Goal: Information Seeking & Learning: Learn about a topic

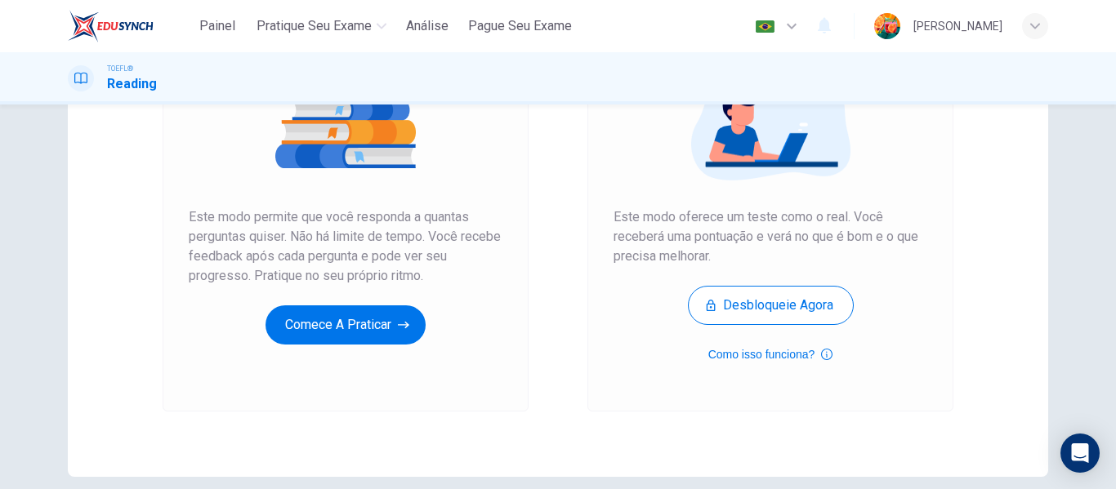
scroll to position [219, 0]
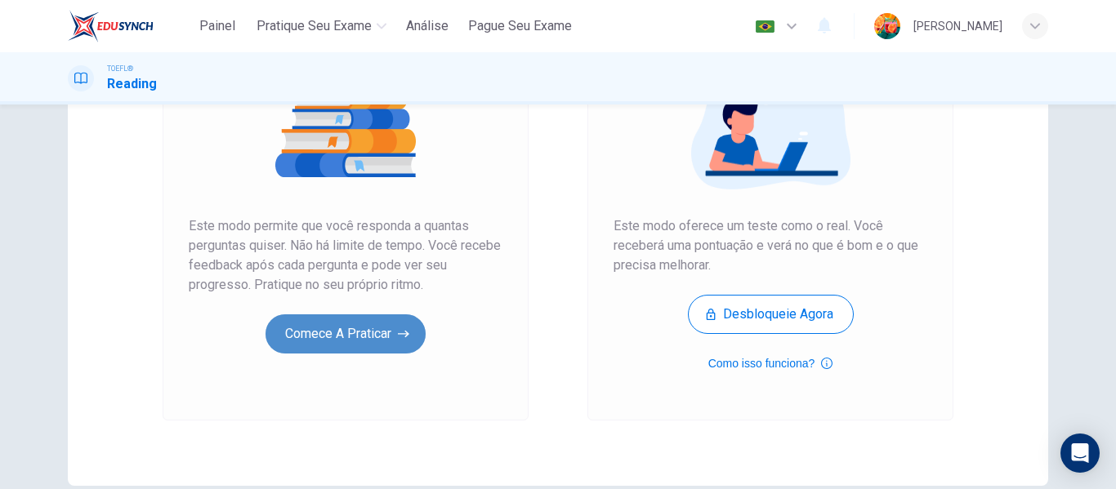
click at [343, 340] on button "Comece a praticar" at bounding box center [346, 334] width 160 height 39
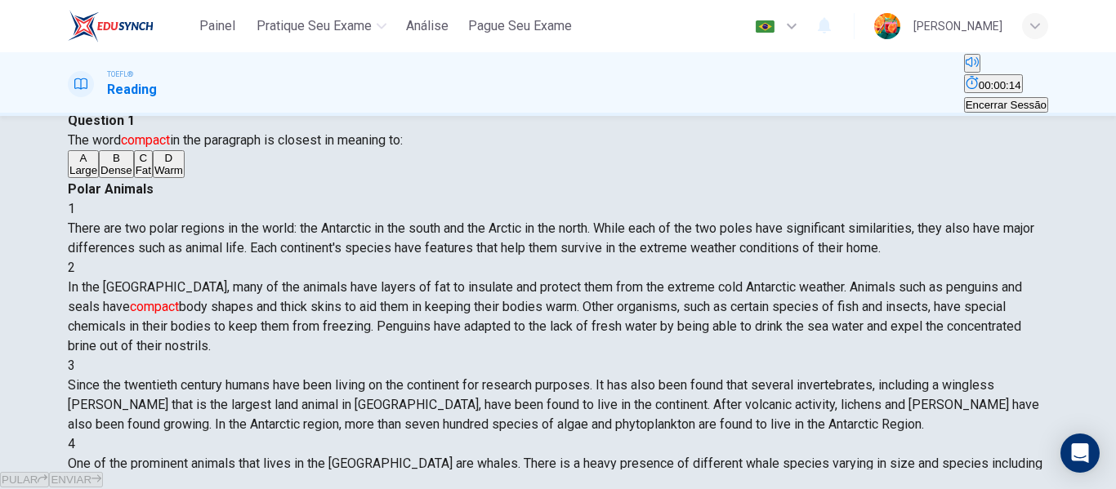
scroll to position [67, 0]
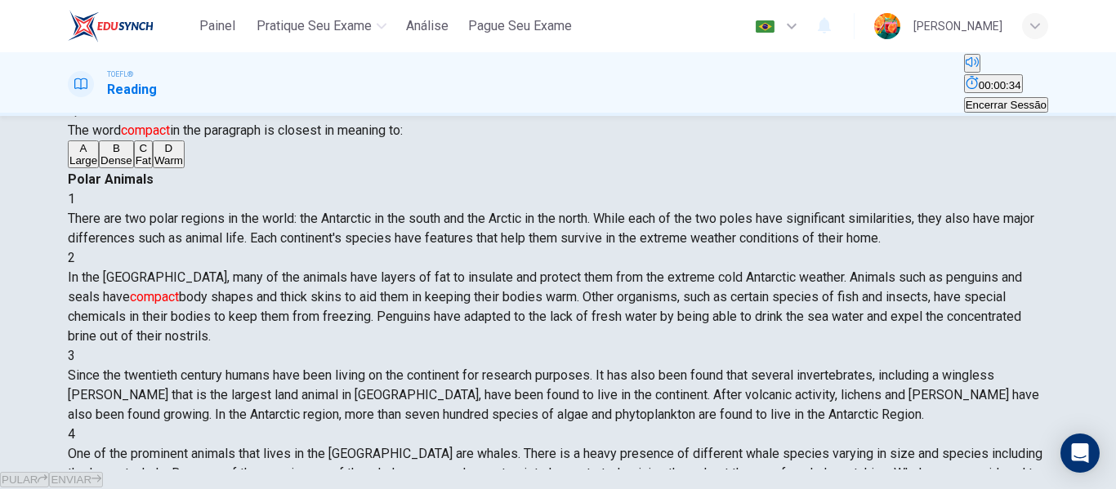
click at [132, 168] on button "B Dense" at bounding box center [116, 155] width 35 height 28
click at [92, 474] on span "ENVIAR" at bounding box center [71, 480] width 41 height 12
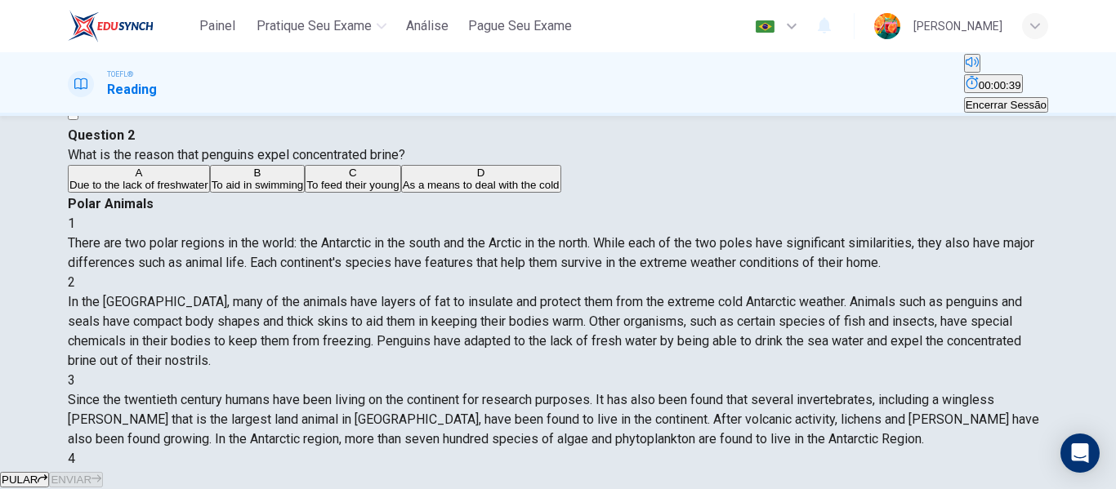
scroll to position [82, 0]
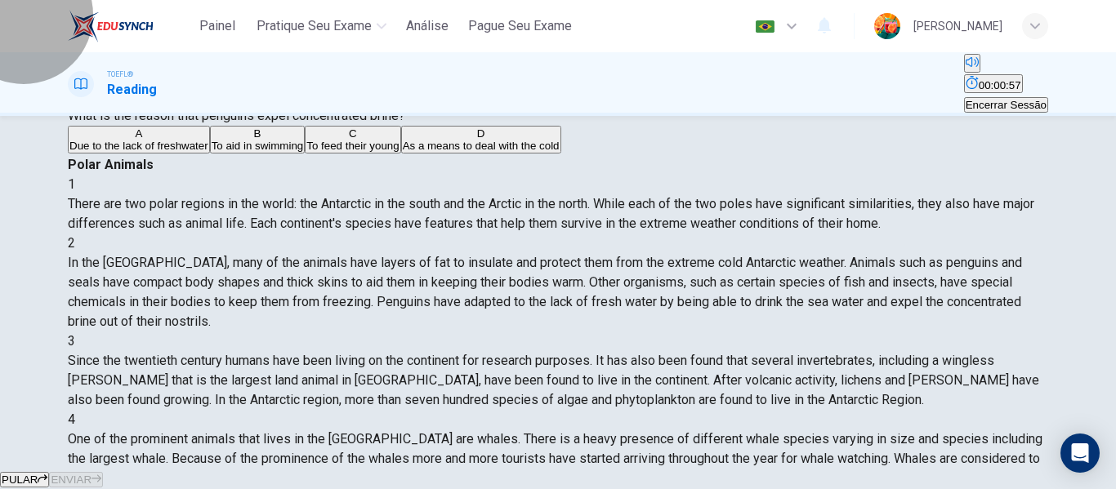
click at [966, 77] on icon "Esconder" at bounding box center [972, 82] width 12 height 13
click at [966, 81] on icon "Mostrar" at bounding box center [972, 82] width 13 height 13
click at [403, 152] on span "As a means to deal with the cold" at bounding box center [481, 146] width 157 height 12
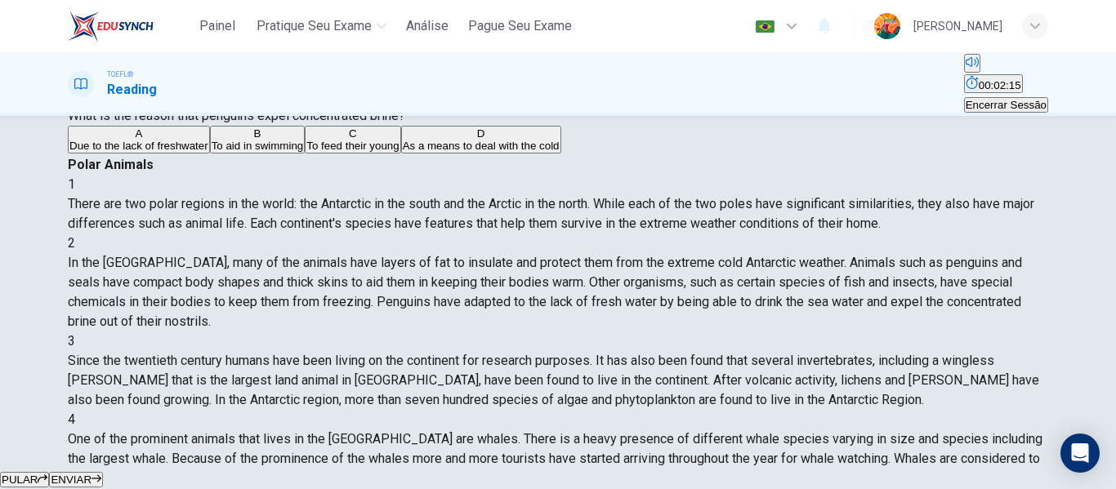
click at [103, 472] on button "ENVIAR" at bounding box center [76, 480] width 54 height 16
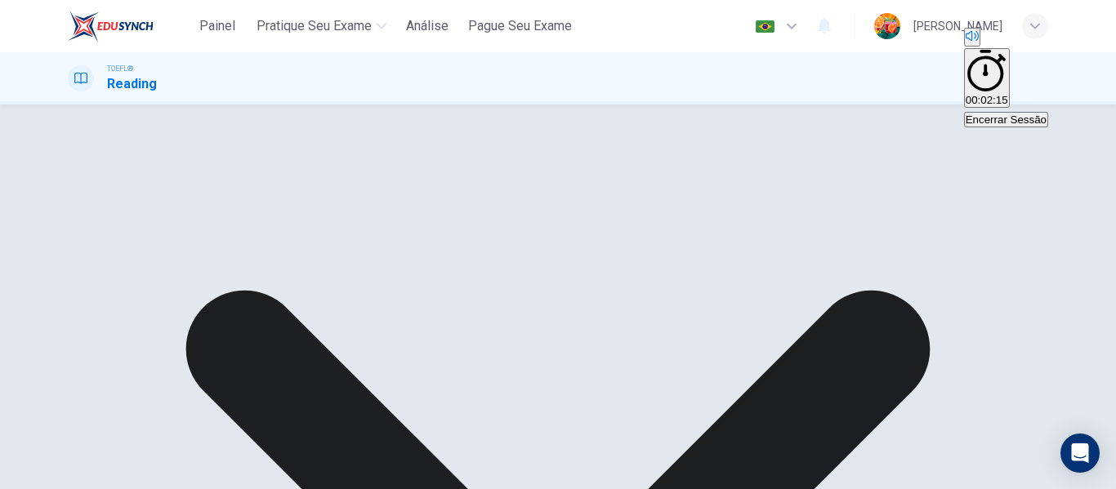
scroll to position [82, 0]
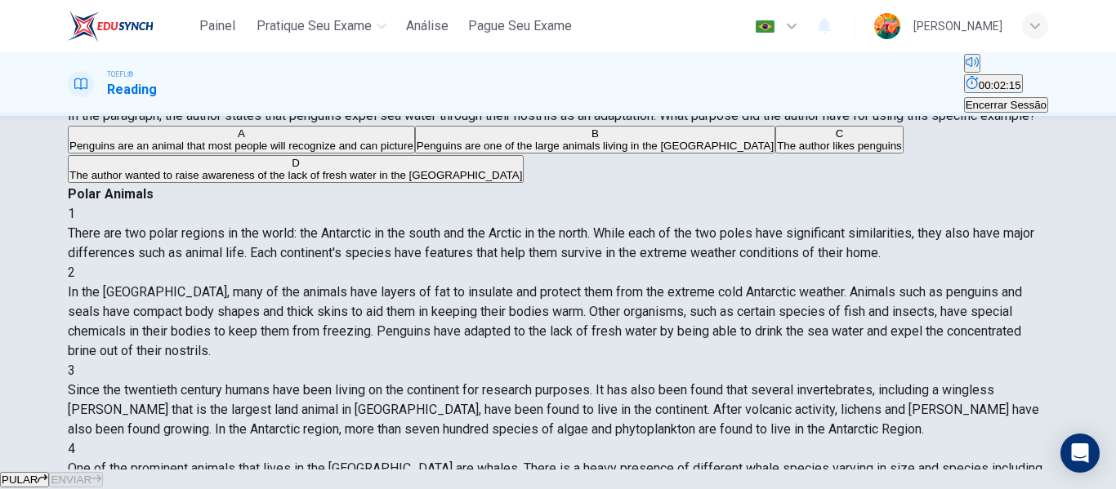
scroll to position [101, 0]
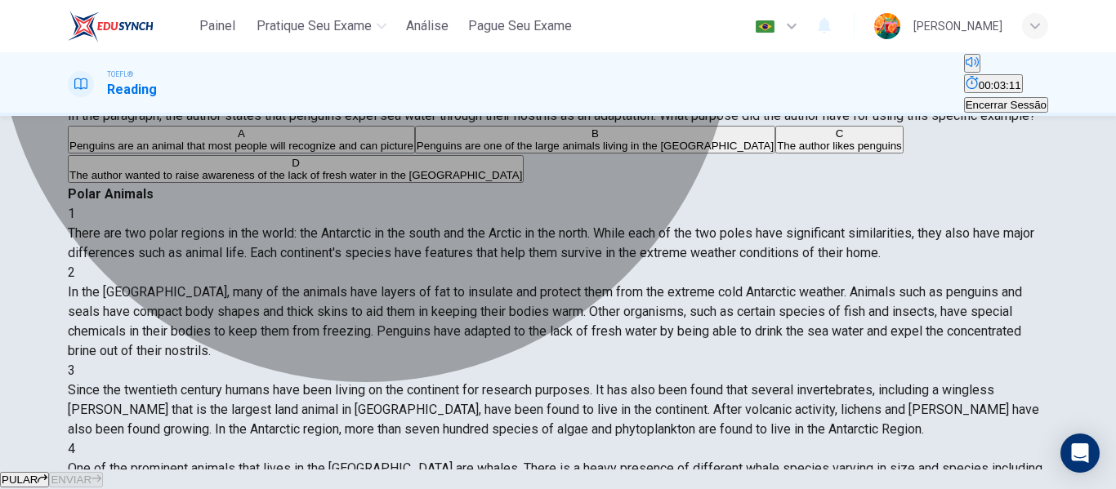
click at [463, 181] on span "The author wanted to raise awareness of the lack of fresh water in the Antarctic" at bounding box center [295, 175] width 453 height 12
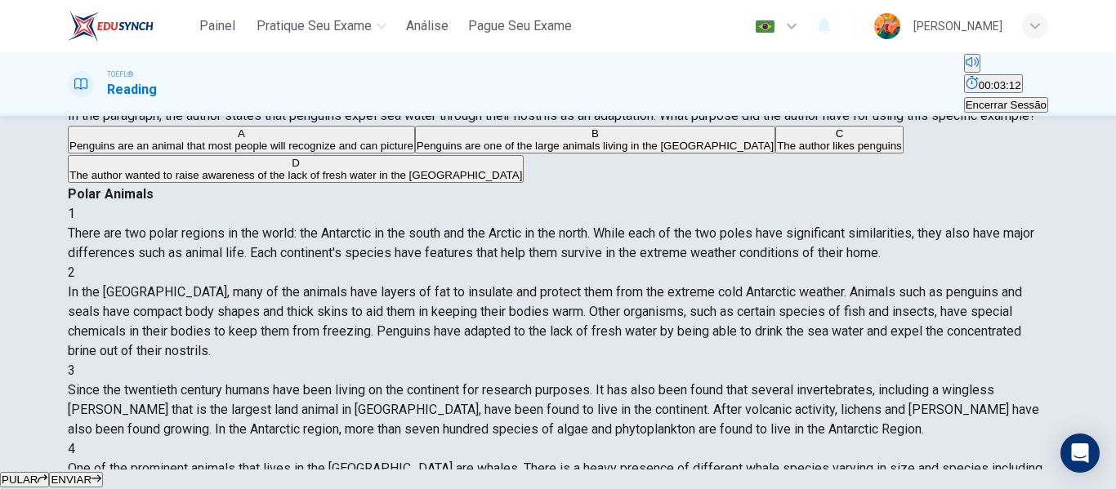
click at [92, 474] on span "ENVIAR" at bounding box center [71, 480] width 41 height 12
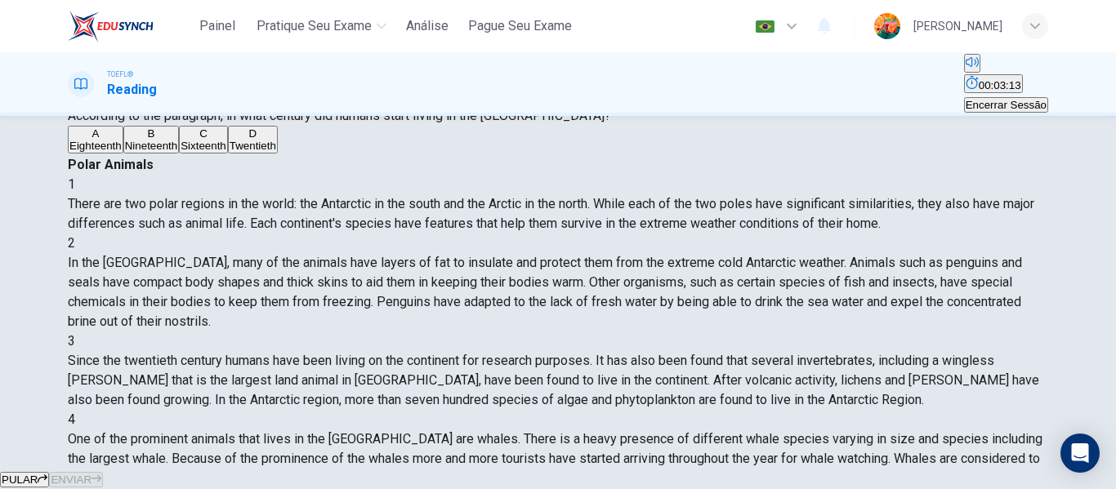
scroll to position [264, 0]
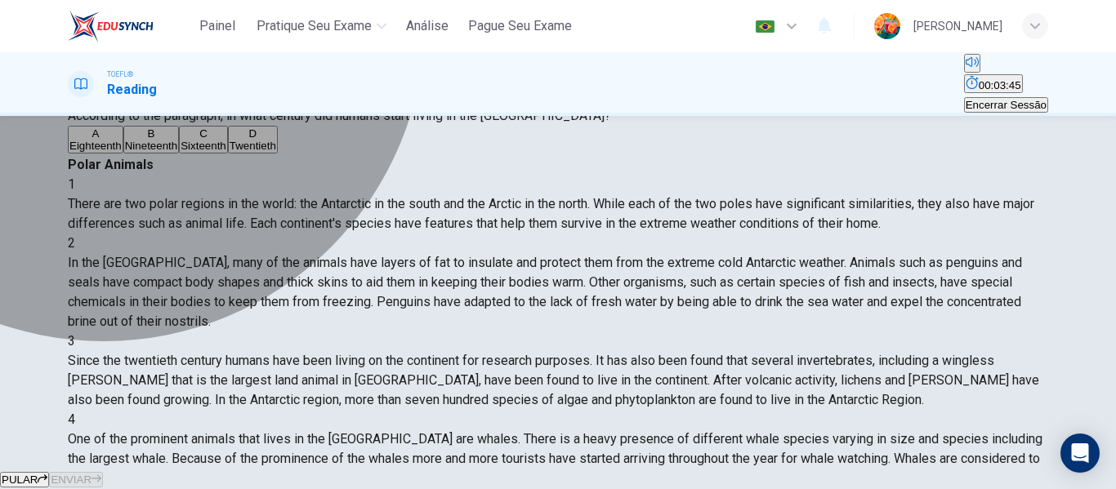
click at [228, 154] on button "D Twentieth" at bounding box center [253, 140] width 50 height 28
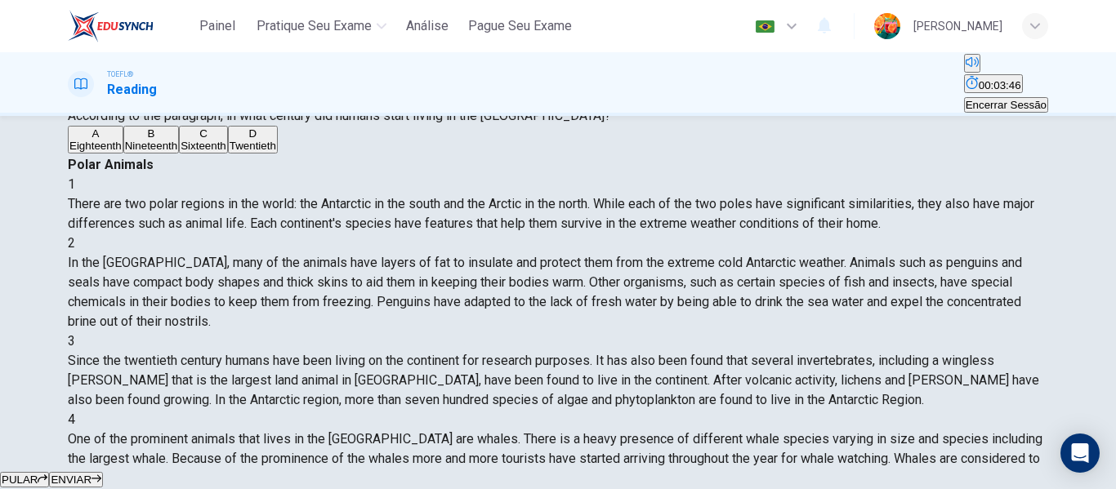
click at [103, 472] on button "ENVIAR" at bounding box center [76, 480] width 54 height 16
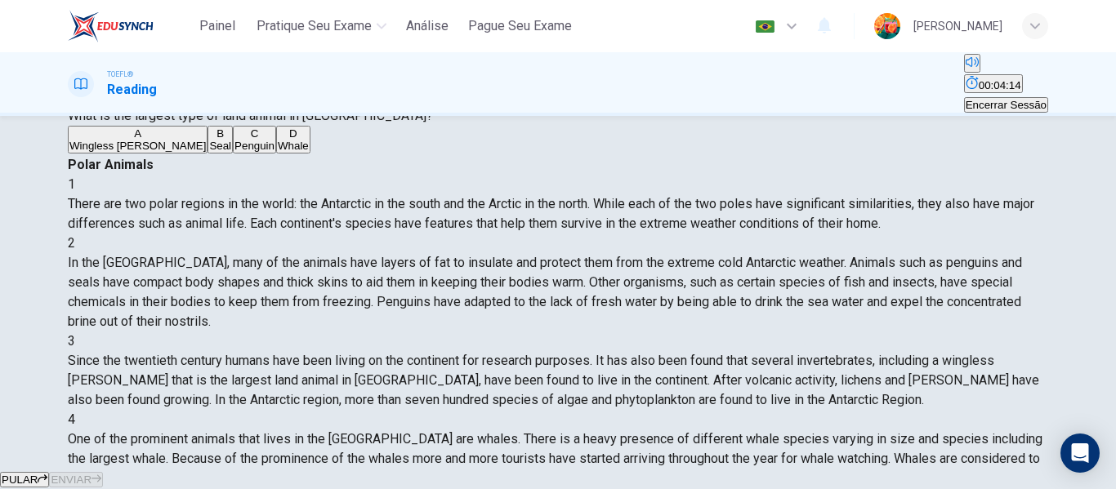
click at [208, 154] on button "A Wingless midge" at bounding box center [138, 140] width 140 height 28
click at [92, 474] on span "ENVIAR" at bounding box center [71, 480] width 41 height 12
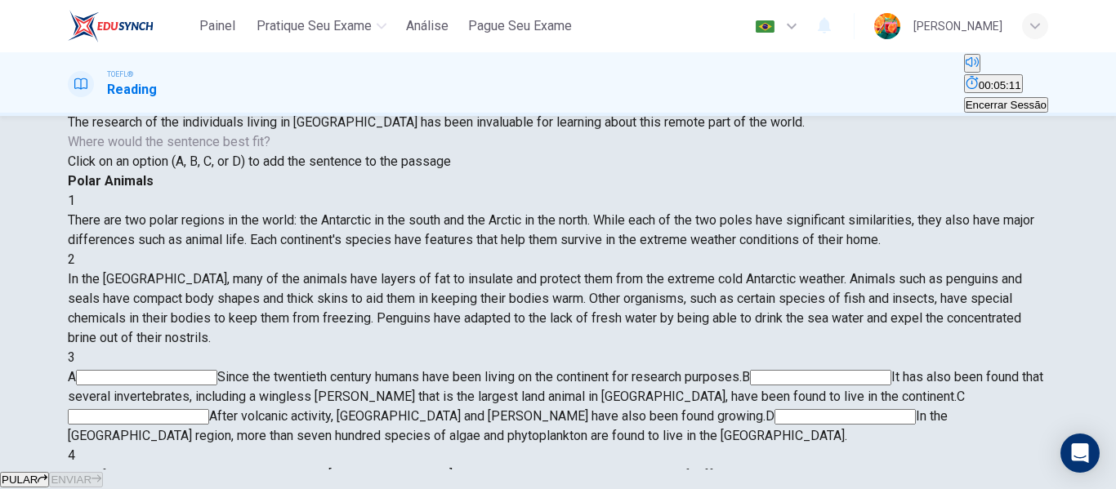
scroll to position [118, 0]
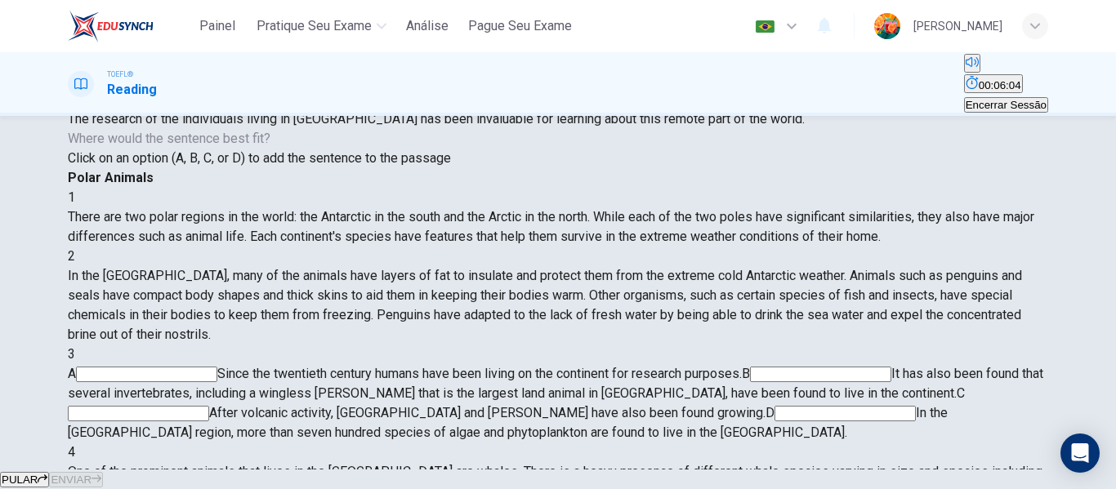
click at [750, 367] on input at bounding box center [820, 375] width 141 height 16
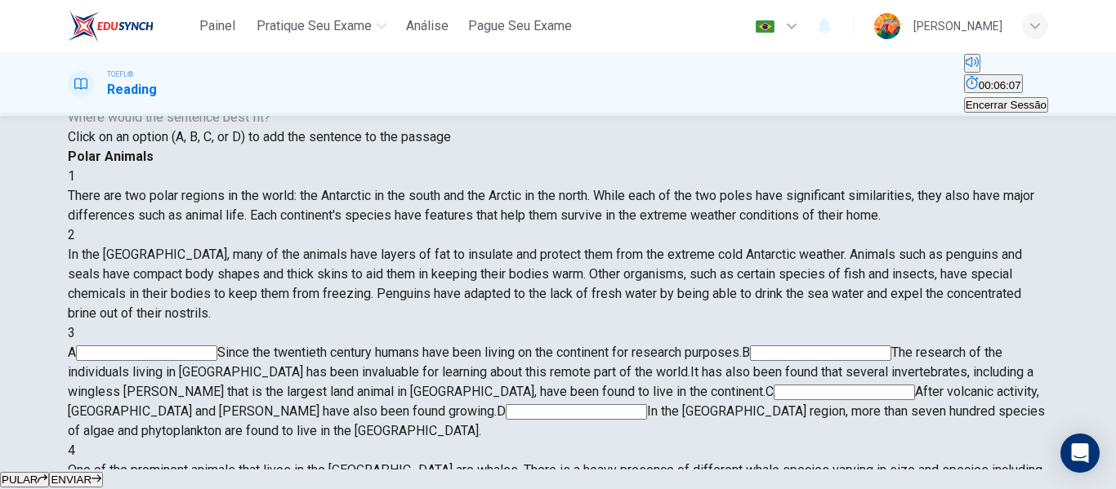
scroll to position [142, 0]
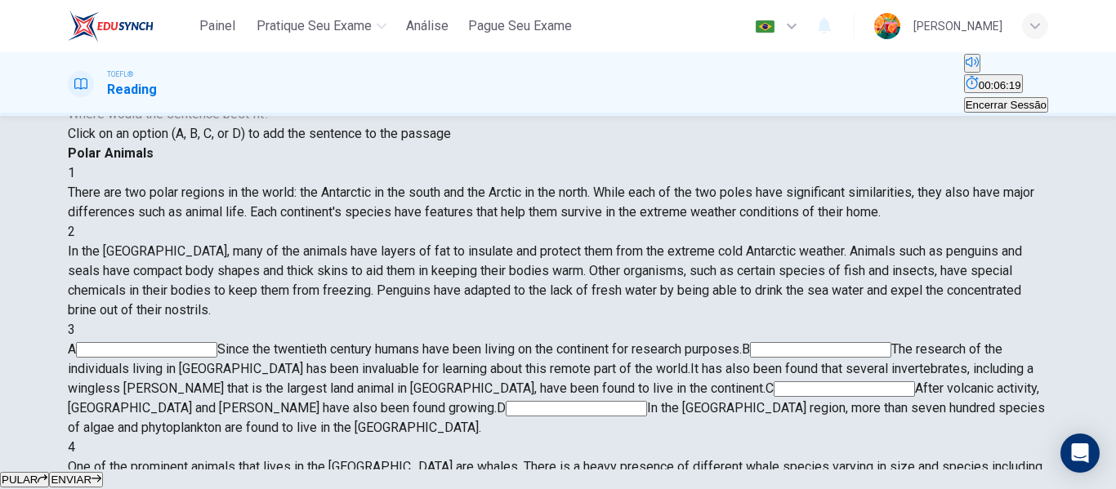
click at [750, 342] on input at bounding box center [820, 350] width 141 height 16
click at [587, 320] on div "3" at bounding box center [558, 330] width 980 height 20
click at [899, 382] on input at bounding box center [844, 390] width 141 height 16
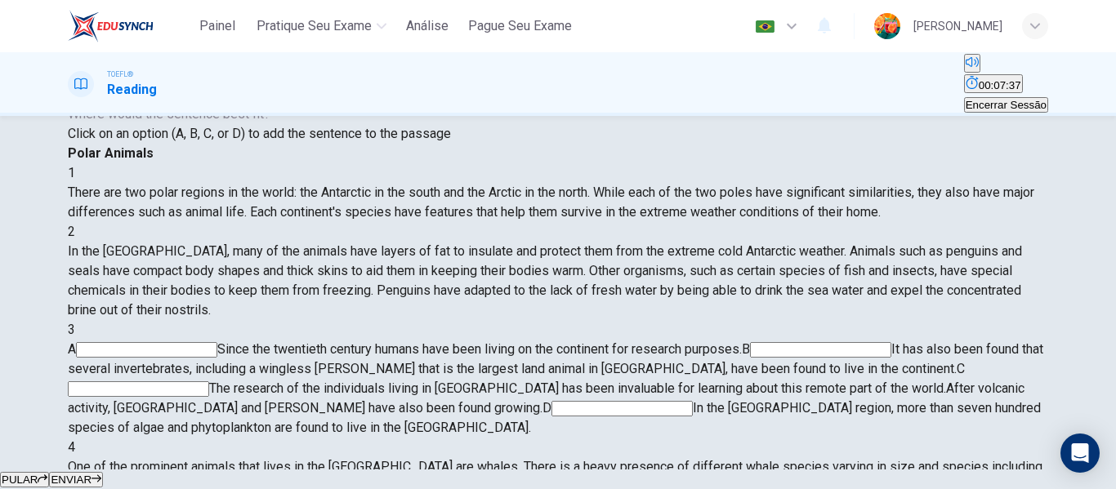
click at [693, 401] on input at bounding box center [621, 409] width 141 height 16
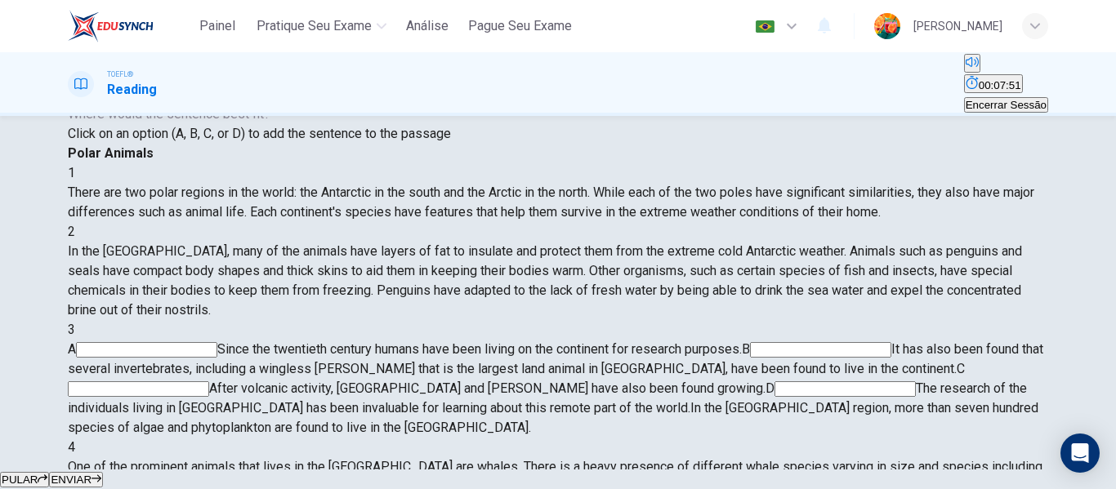
click at [750, 342] on input at bounding box center [820, 350] width 141 height 16
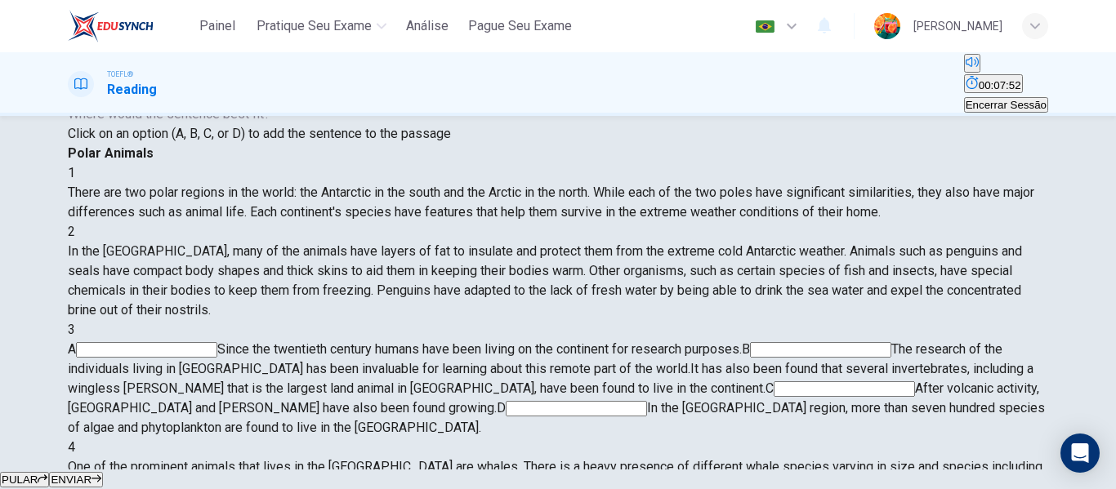
click at [92, 474] on span "ENVIAR" at bounding box center [71, 480] width 41 height 12
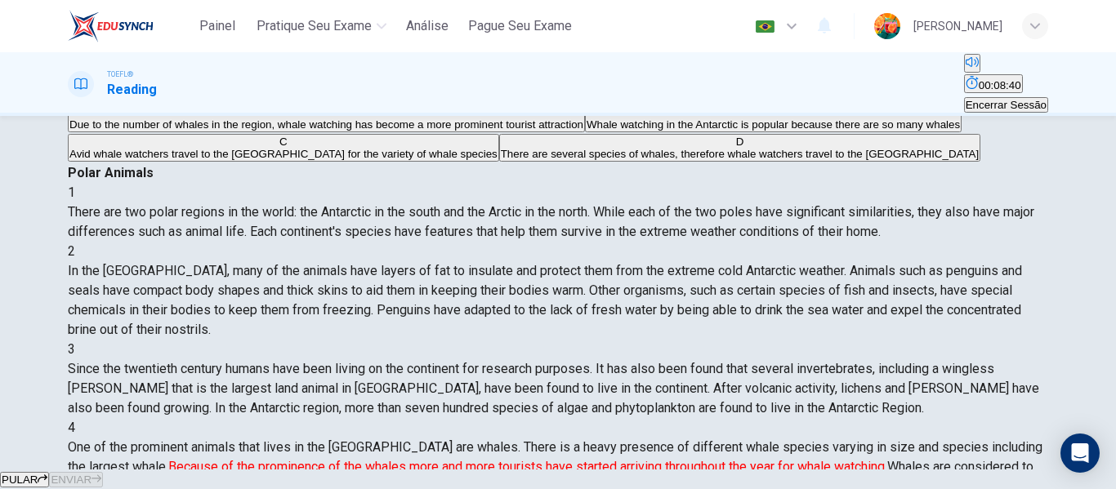
click at [297, 131] on span "Due to the number of whales in the region, whale watching has become a more pro…" at bounding box center [326, 124] width 514 height 12
click at [103, 472] on button "ENVIAR" at bounding box center [76, 480] width 54 height 16
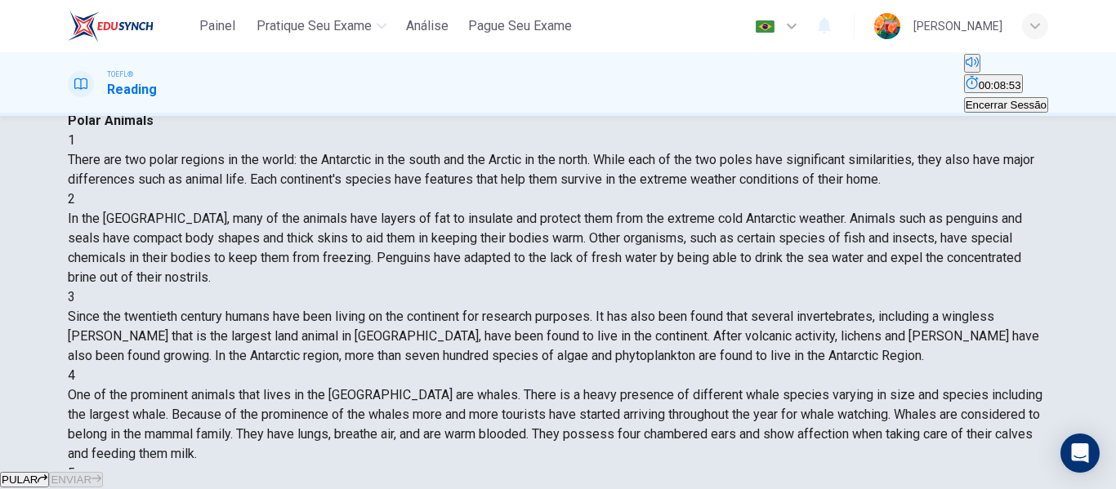
scroll to position [102, 0]
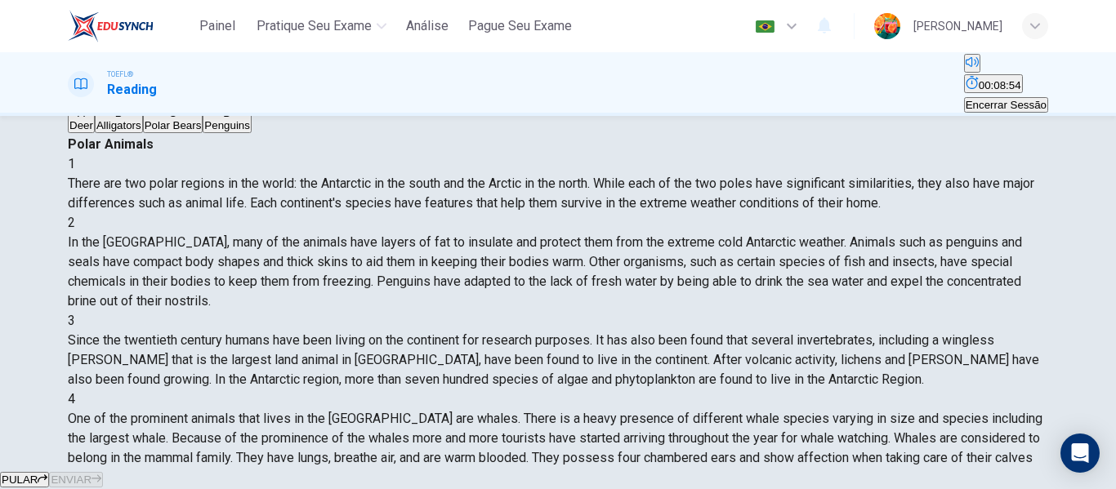
click at [150, 132] on span "Polar Bears" at bounding box center [173, 125] width 57 height 12
click at [92, 474] on span "ENVIAR" at bounding box center [71, 480] width 41 height 12
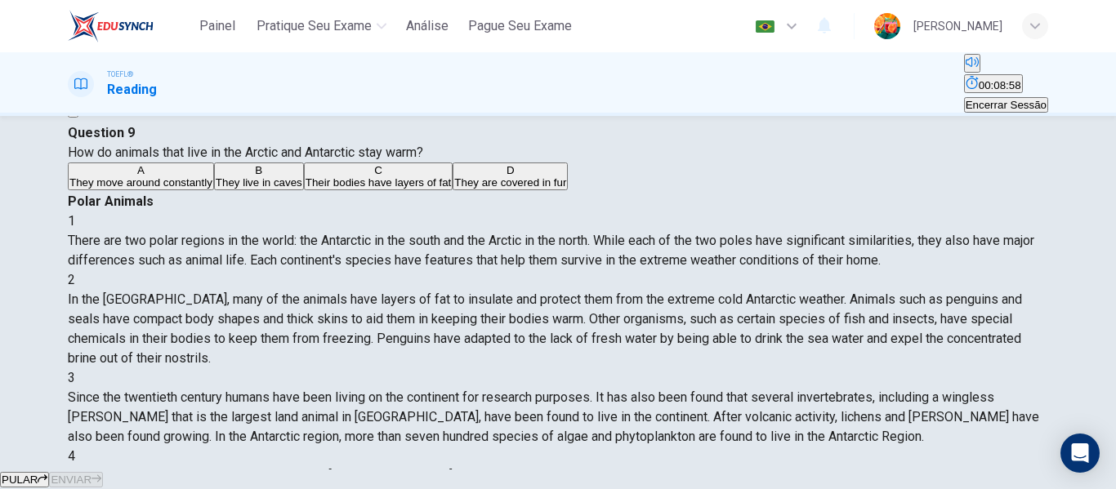
scroll to position [51, 0]
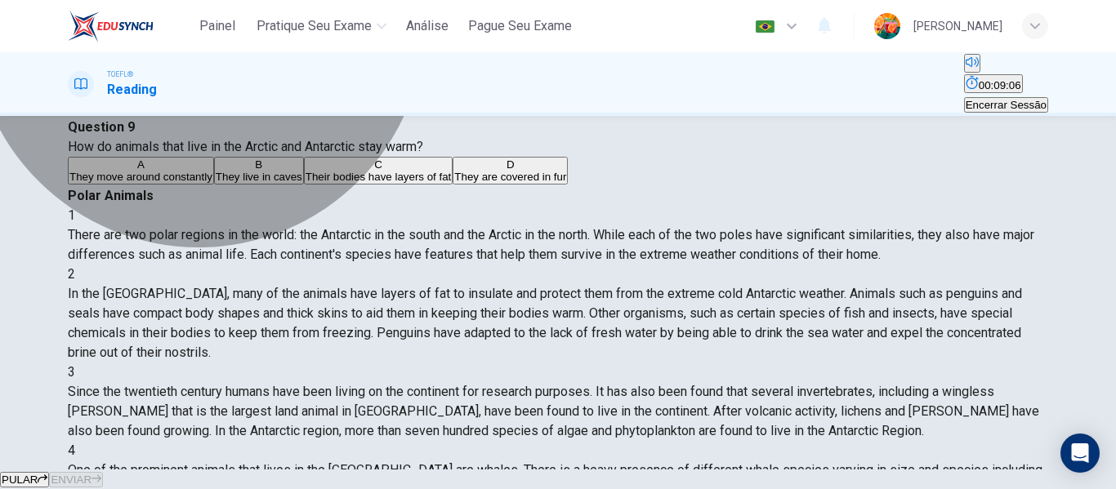
click at [306, 183] on span "Their bodies have layers of fat" at bounding box center [379, 177] width 146 height 12
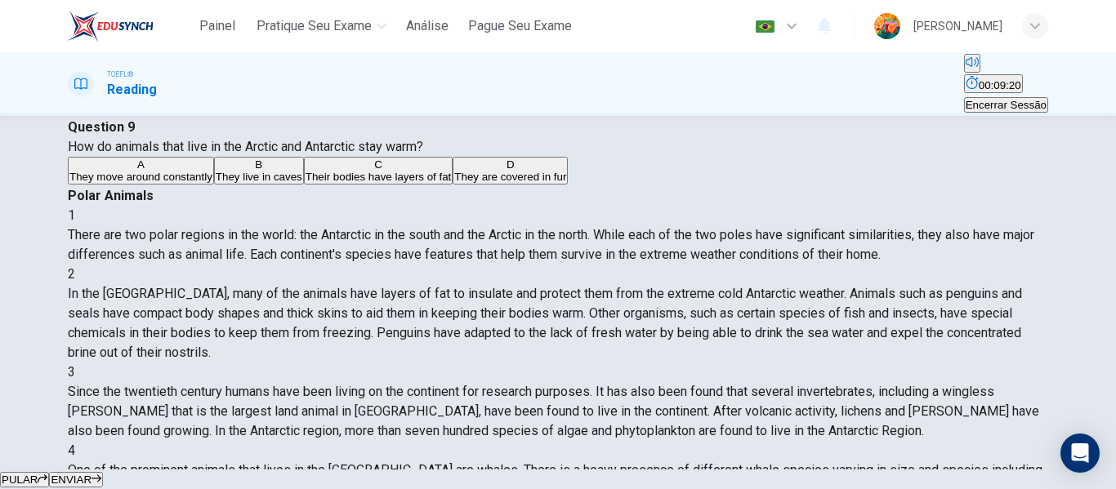
click at [103, 472] on button "ENVIAR" at bounding box center [76, 480] width 54 height 16
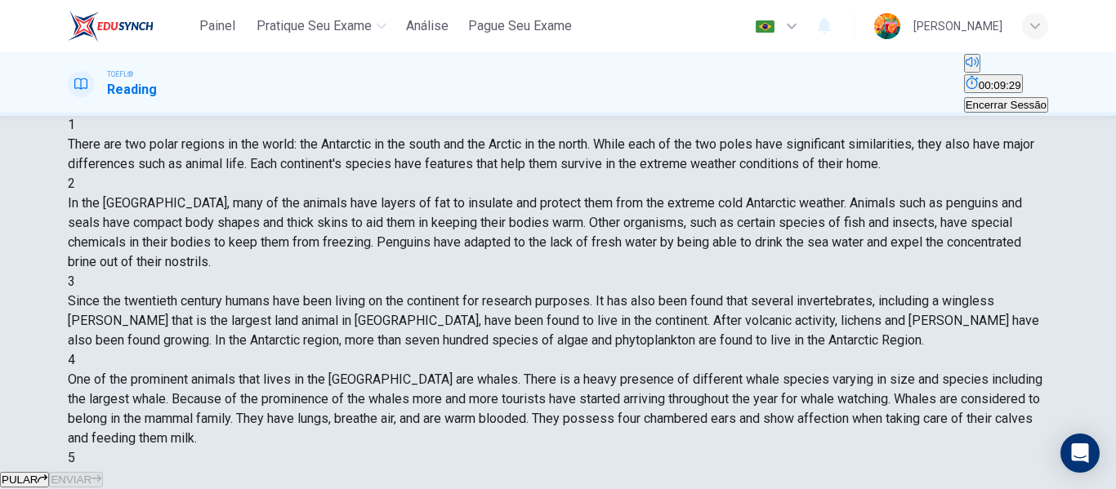
scroll to position [150, 0]
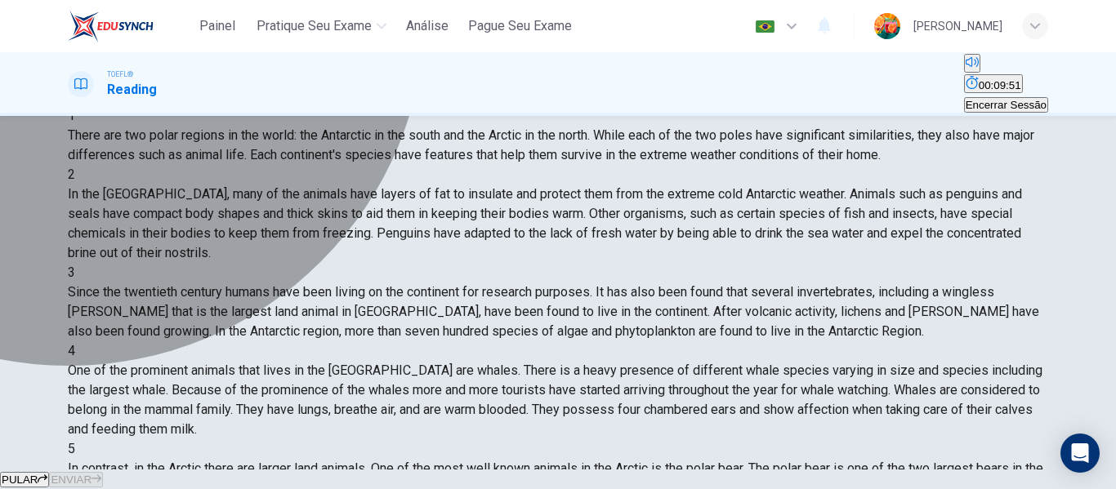
click at [166, 85] on button "C Polar bears" at bounding box center [194, 71] width 59 height 28
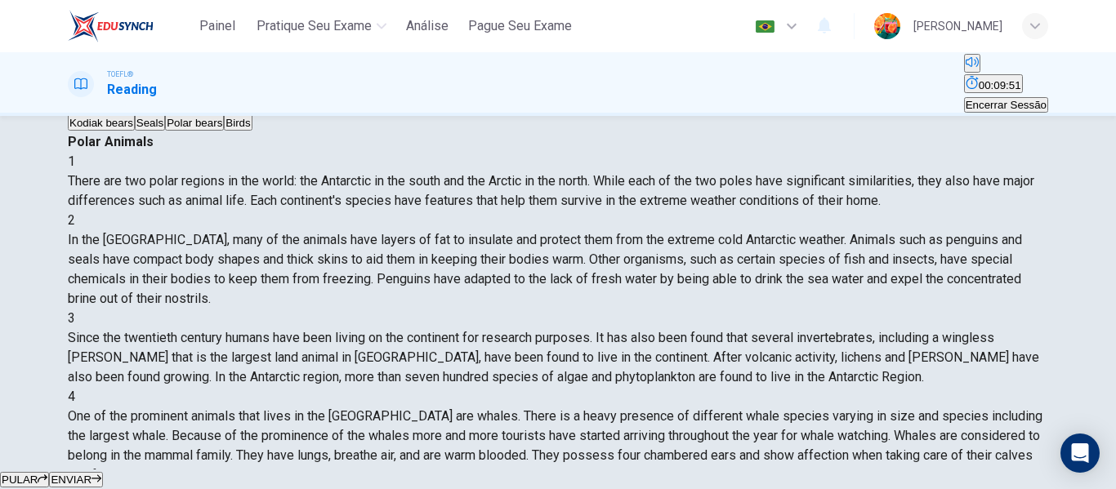
scroll to position [69, 0]
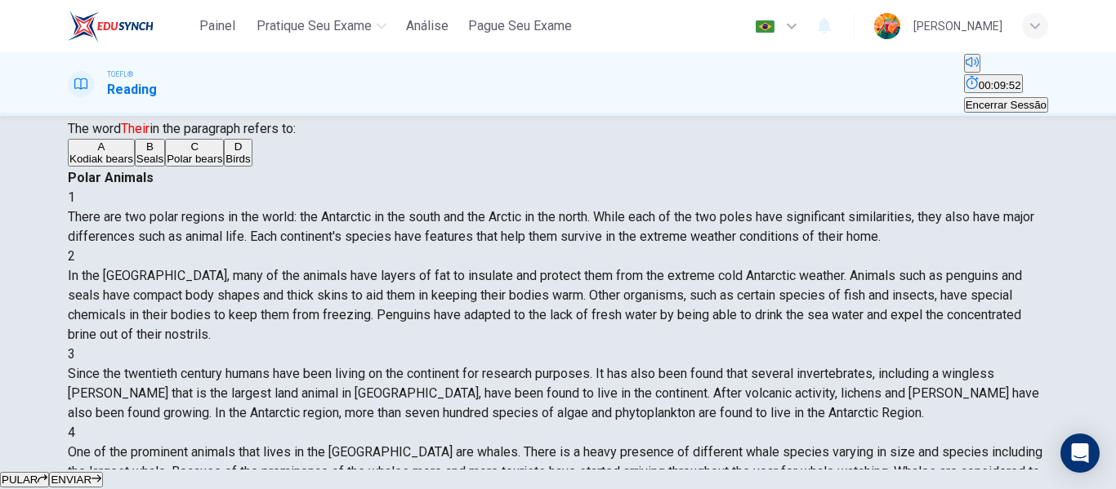
click at [103, 472] on button "ENVIAR" at bounding box center [76, 480] width 54 height 16
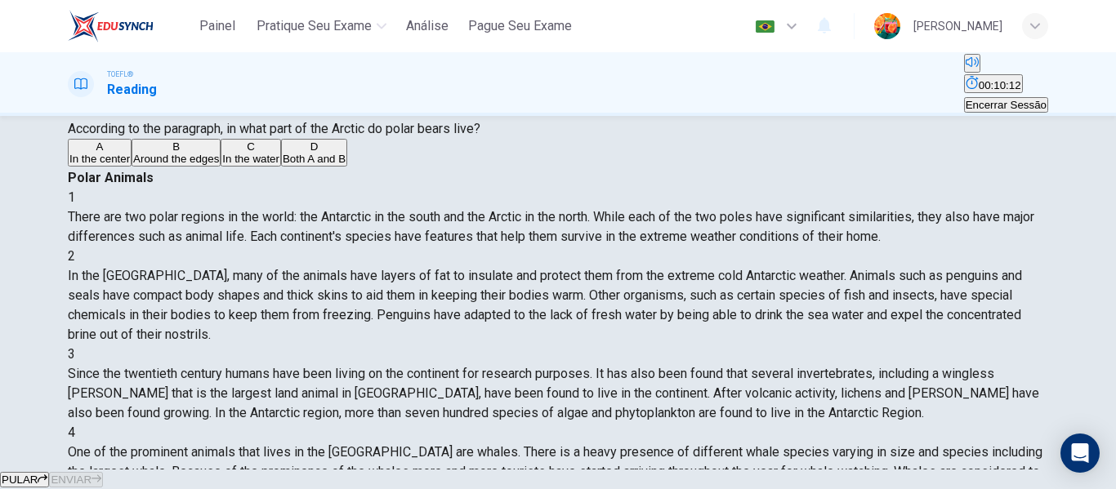
click at [219, 165] on span "Around the edges" at bounding box center [176, 159] width 86 height 12
click at [103, 472] on button "ENVIAR" at bounding box center [76, 480] width 54 height 16
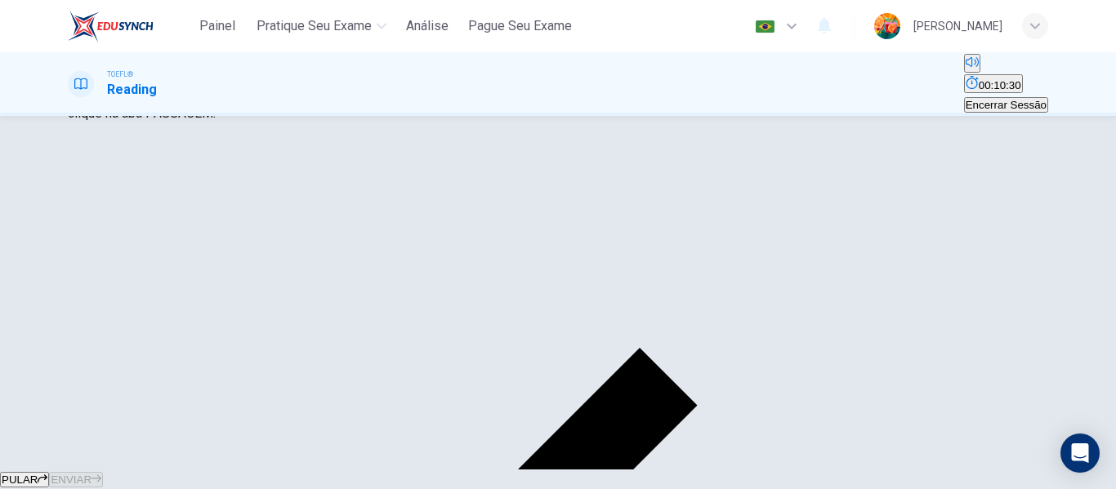
scroll to position [281, 0]
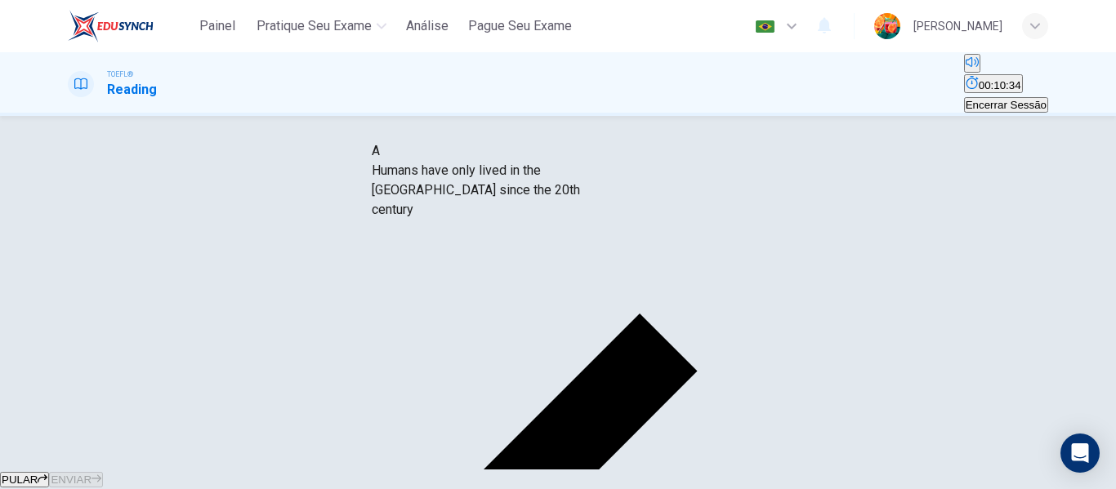
drag, startPoint x: 249, startPoint y: 182, endPoint x: 529, endPoint y: 186, distance: 280.3
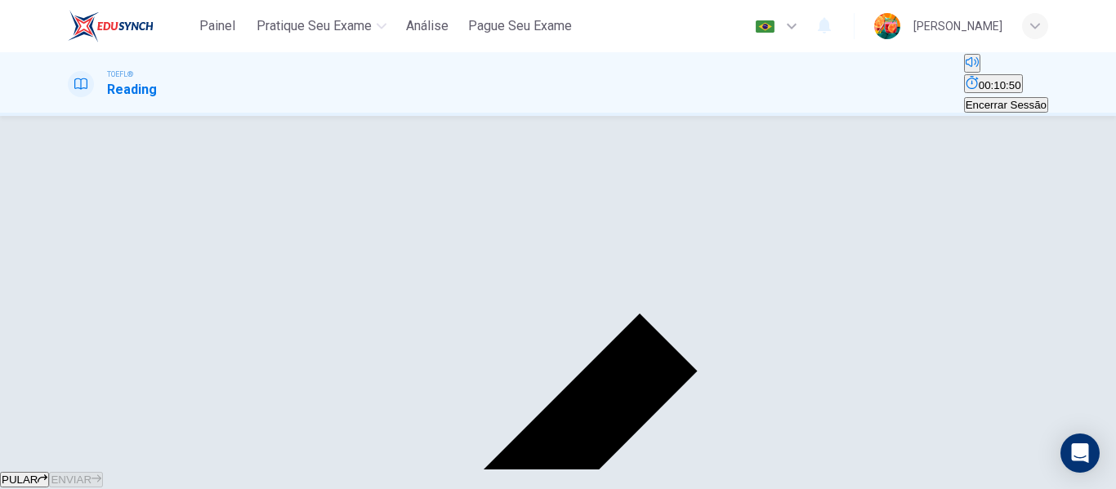
scroll to position [245, 0]
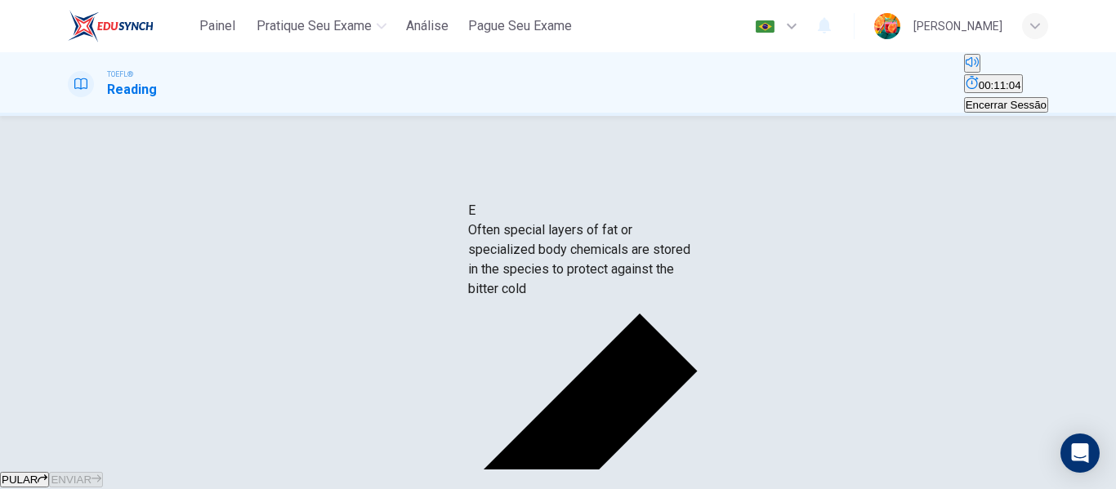
drag, startPoint x: 264, startPoint y: 272, endPoint x: 643, endPoint y: 250, distance: 379.7
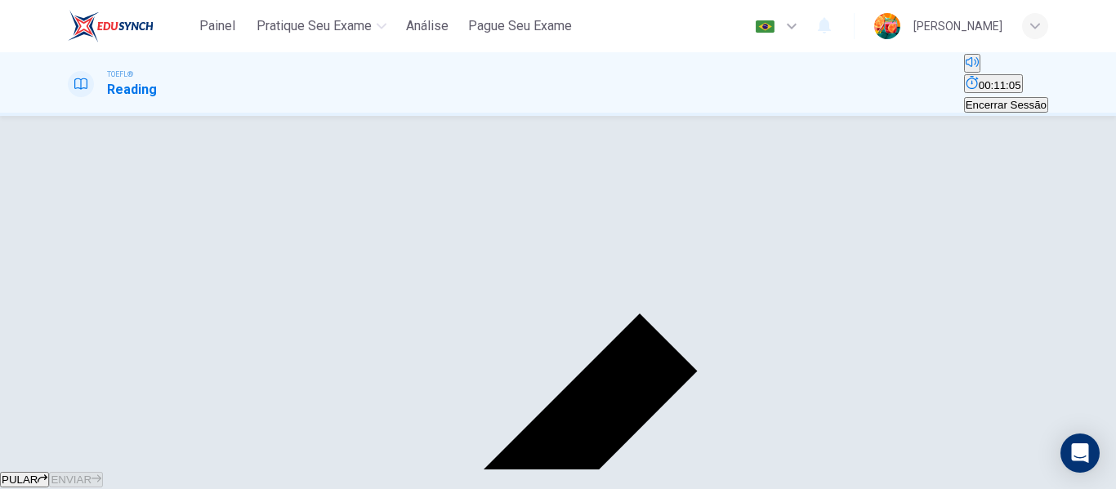
scroll to position [206, 0]
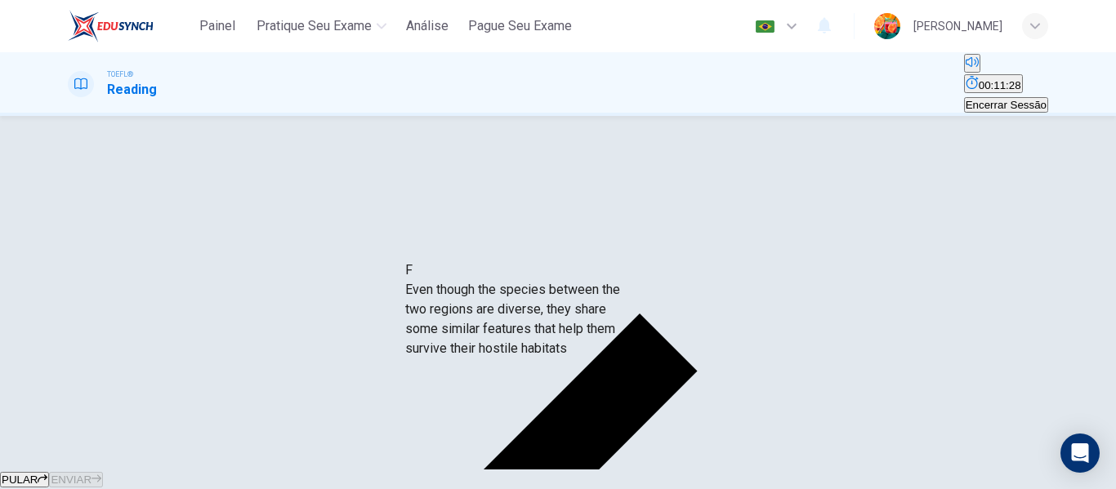
drag, startPoint x: 251, startPoint y: 350, endPoint x: 572, endPoint y: 349, distance: 321.1
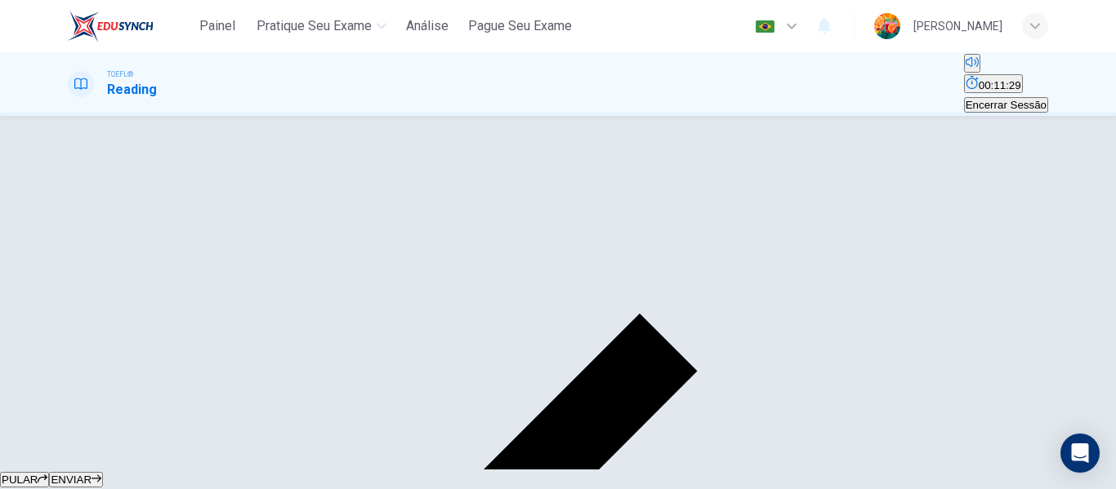
scroll to position [0, 0]
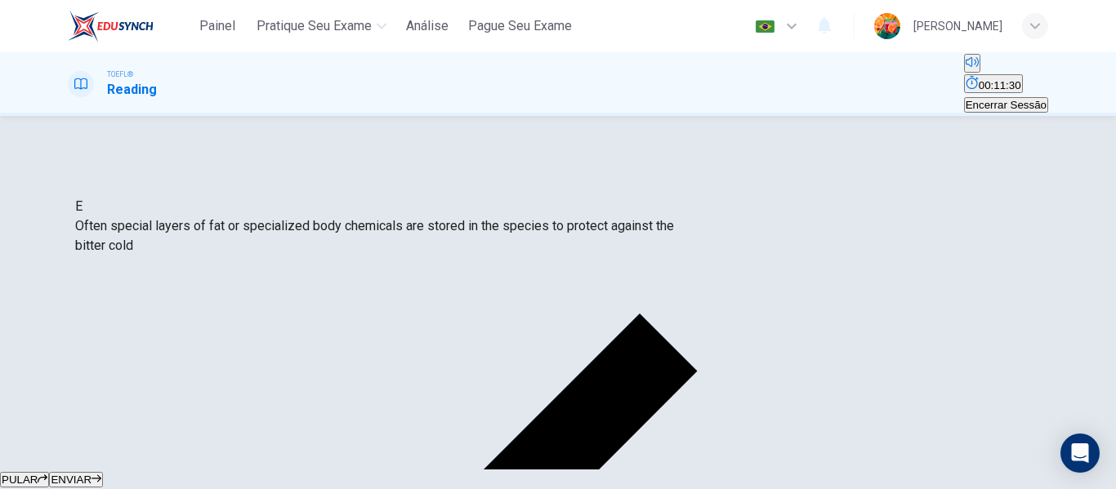
drag, startPoint x: 475, startPoint y: 241, endPoint x: 186, endPoint y: 230, distance: 289.4
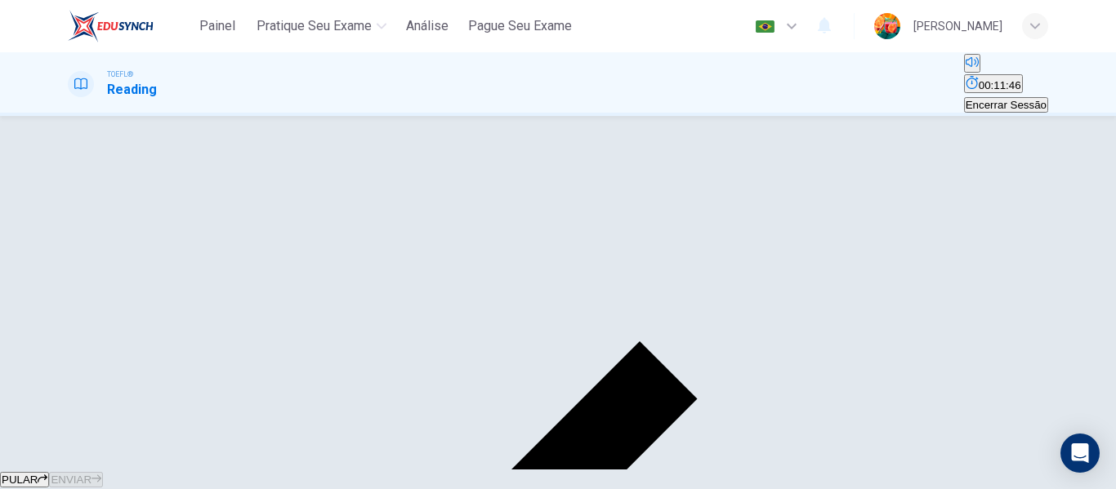
scroll to position [255, 0]
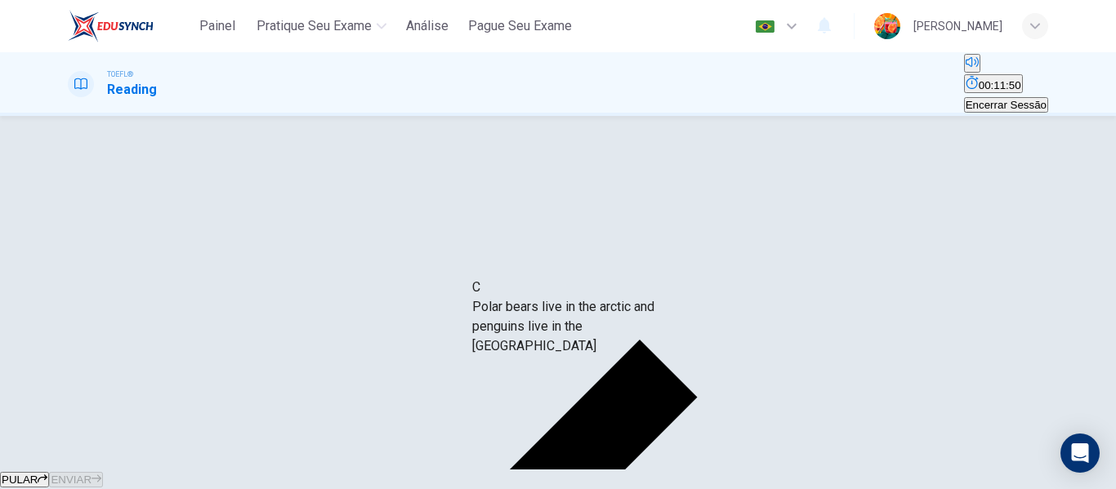
drag, startPoint x: 262, startPoint y: 233, endPoint x: 650, endPoint y: 334, distance: 400.3
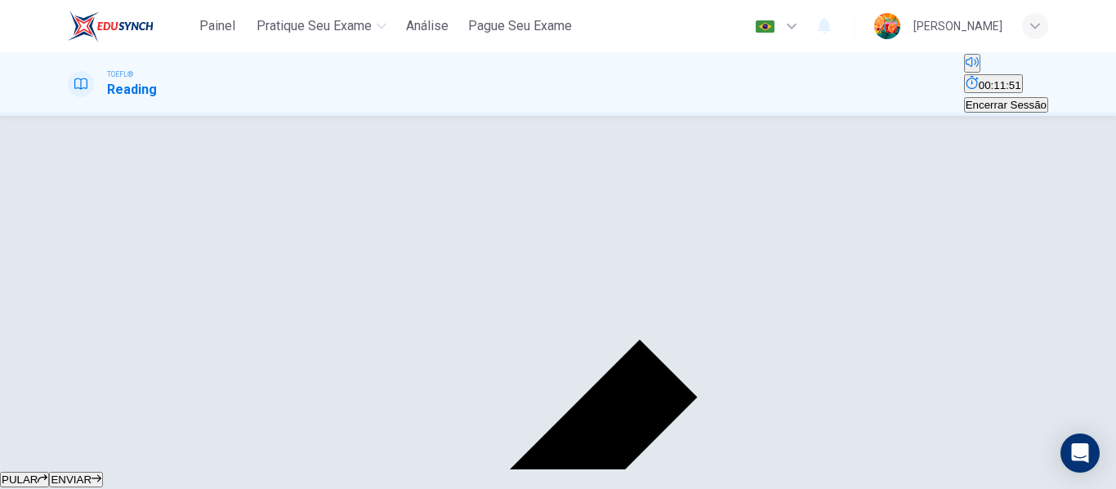
scroll to position [0, 0]
click at [92, 474] on span "ENVIAR" at bounding box center [71, 480] width 41 height 12
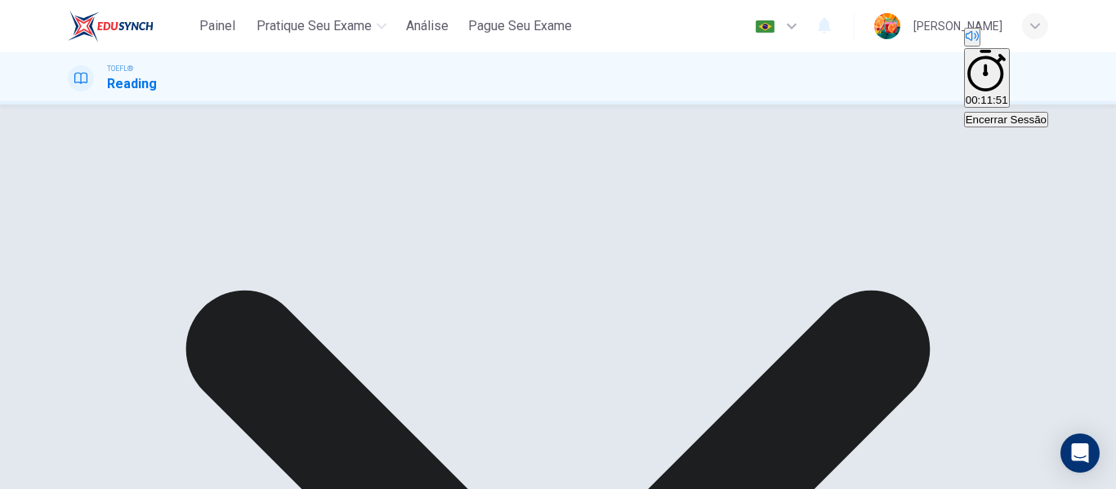
scroll to position [314, 0]
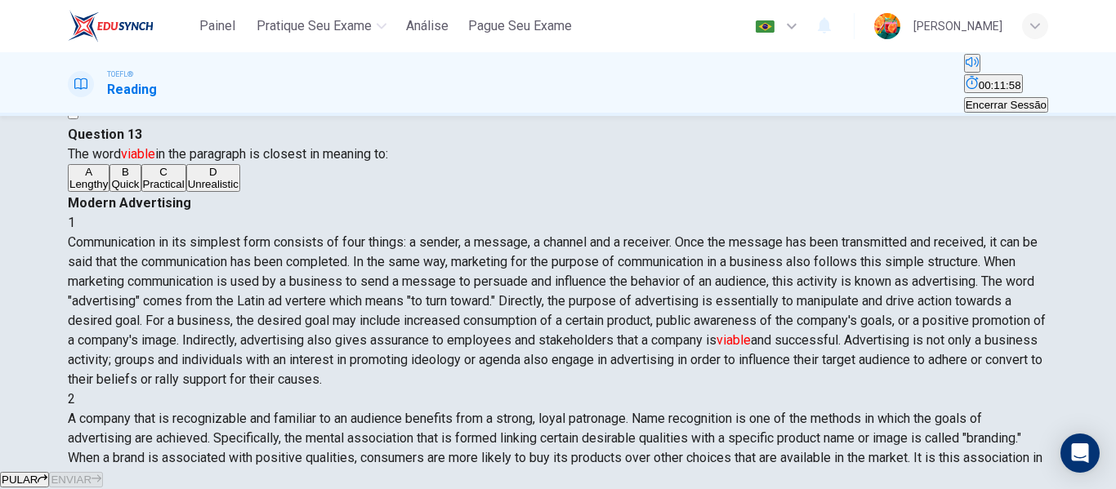
scroll to position [163, 0]
click at [172, 190] on span "Practical" at bounding box center [164, 184] width 42 height 12
click at [676, 470] on div "PULAR ENVIAR" at bounding box center [558, 480] width 1116 height 20
click at [103, 472] on button "ENVIAR" at bounding box center [76, 480] width 54 height 16
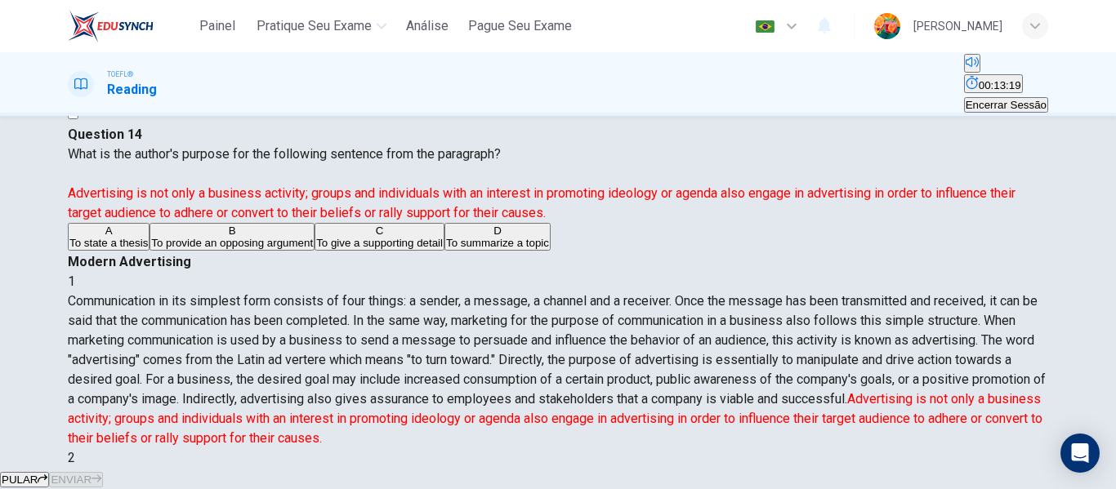
scroll to position [207, 0]
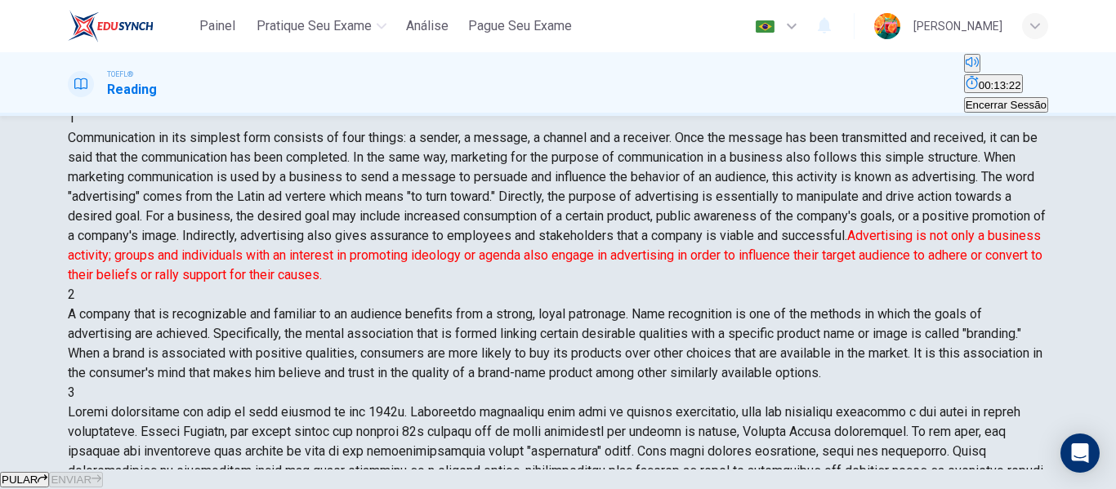
click at [316, 86] on span "To give a supporting detail" at bounding box center [379, 80] width 127 height 12
click at [103, 472] on button "ENVIAR" at bounding box center [76, 480] width 54 height 16
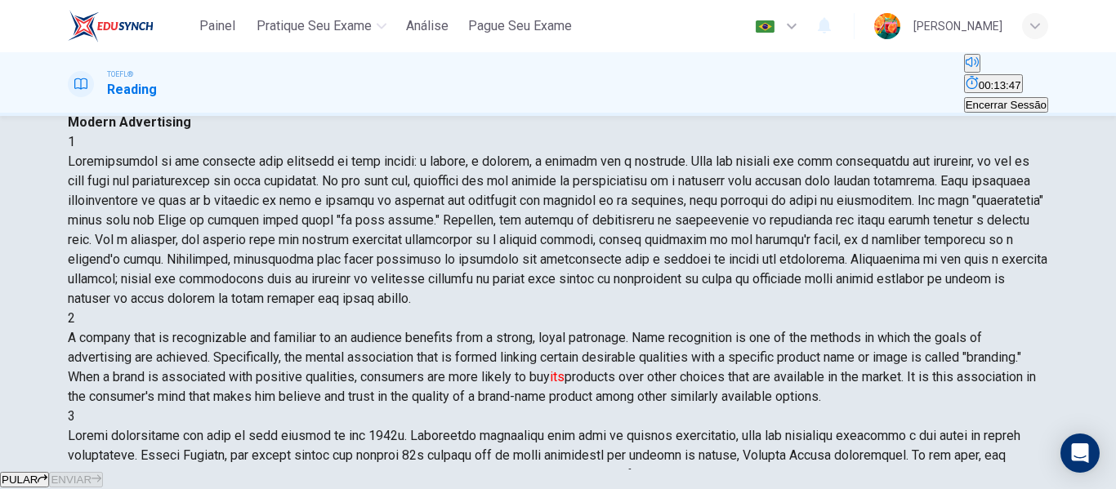
scroll to position [123, 0]
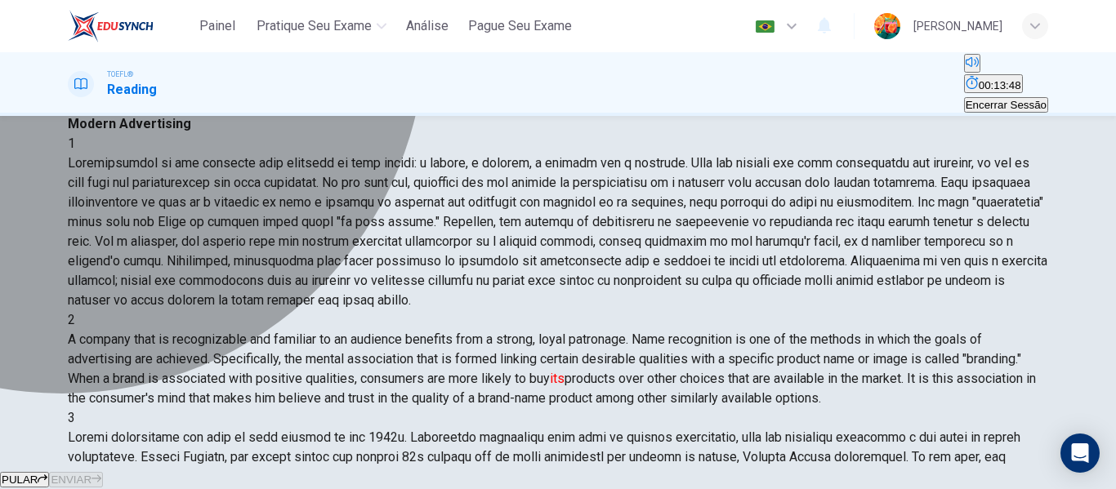
click at [145, 113] on button "B A brand" at bounding box center [125, 99] width 41 height 28
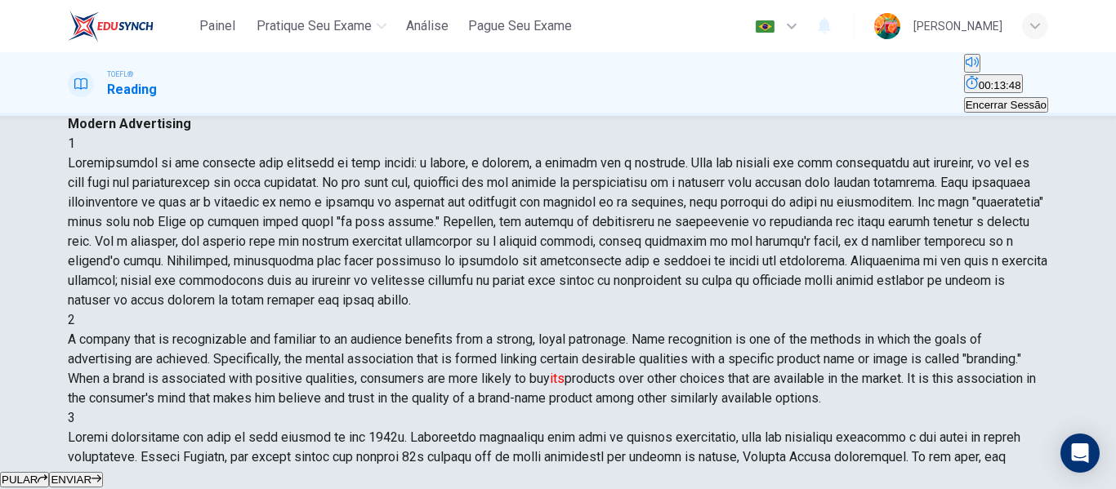
click at [103, 472] on button "ENVIAR" at bounding box center [76, 480] width 54 height 16
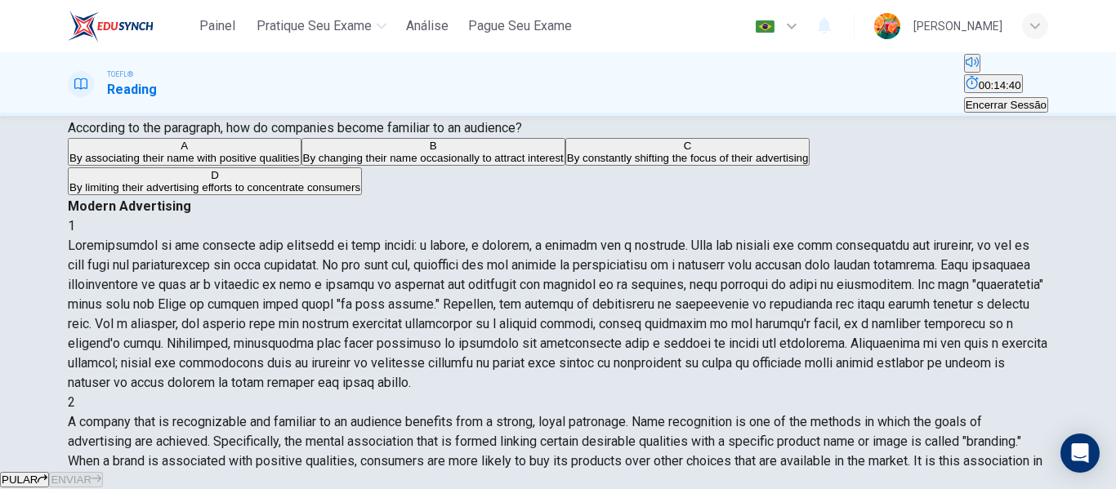
scroll to position [41, 0]
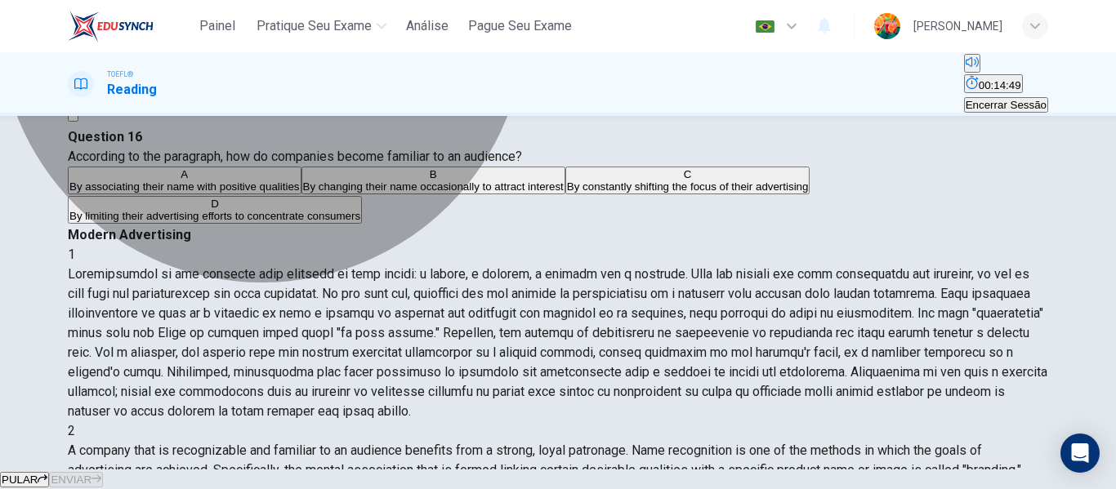
click at [300, 193] on span "By associating their name with positive qualities" at bounding box center [184, 187] width 230 height 12
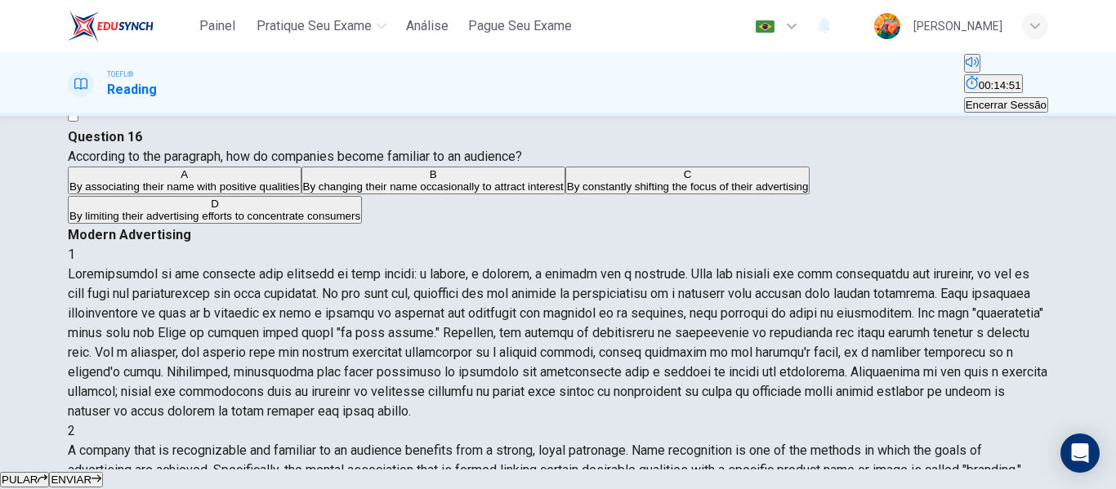
click at [92, 474] on span "ENVIAR" at bounding box center [71, 480] width 41 height 12
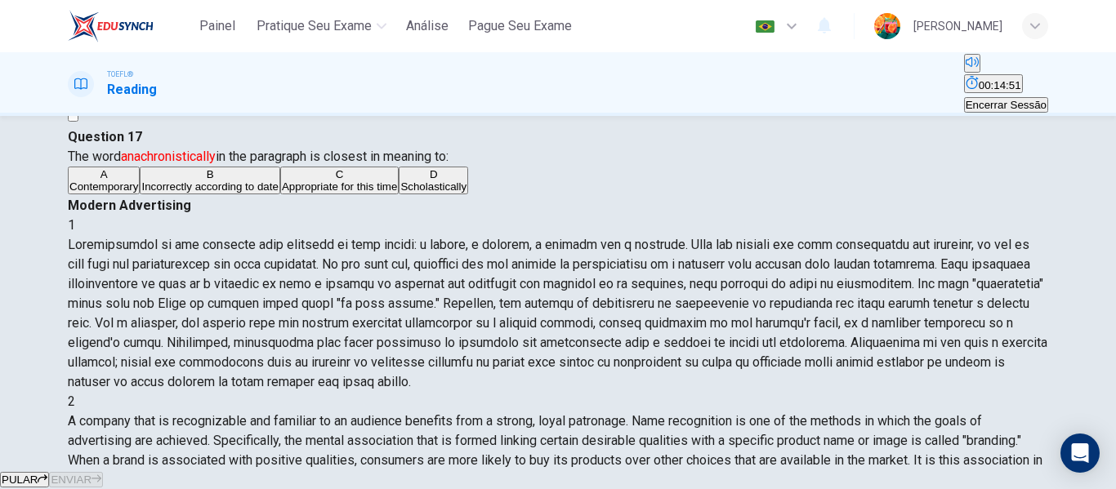
scroll to position [529, 0]
click at [282, 193] on span "Appropriate for this time" at bounding box center [340, 187] width 116 height 12
click at [103, 472] on button "ENVIAR" at bounding box center [76, 480] width 54 height 16
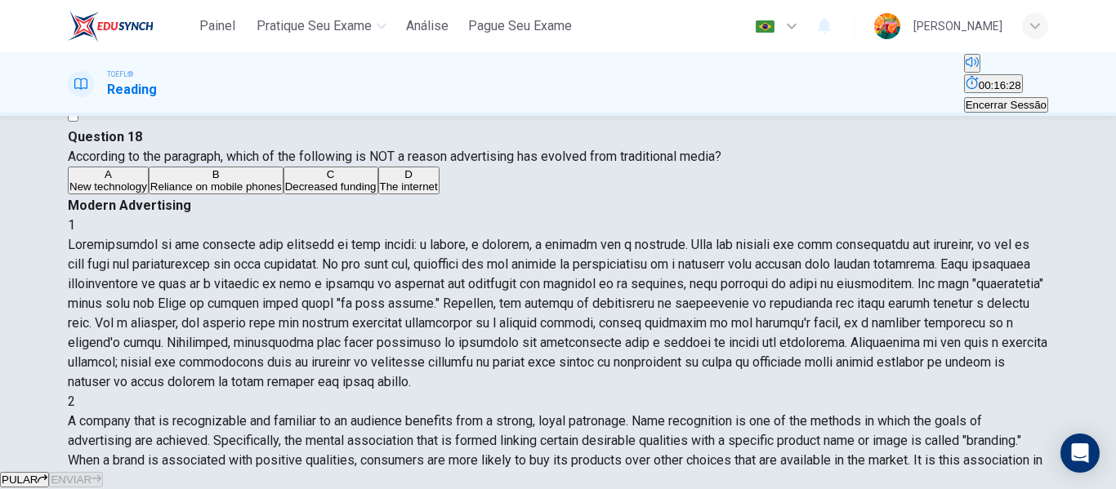
scroll to position [611, 0]
click at [147, 193] on span "New technology" at bounding box center [108, 187] width 78 height 12
click at [92, 474] on span "ENVIAR" at bounding box center [71, 480] width 41 height 12
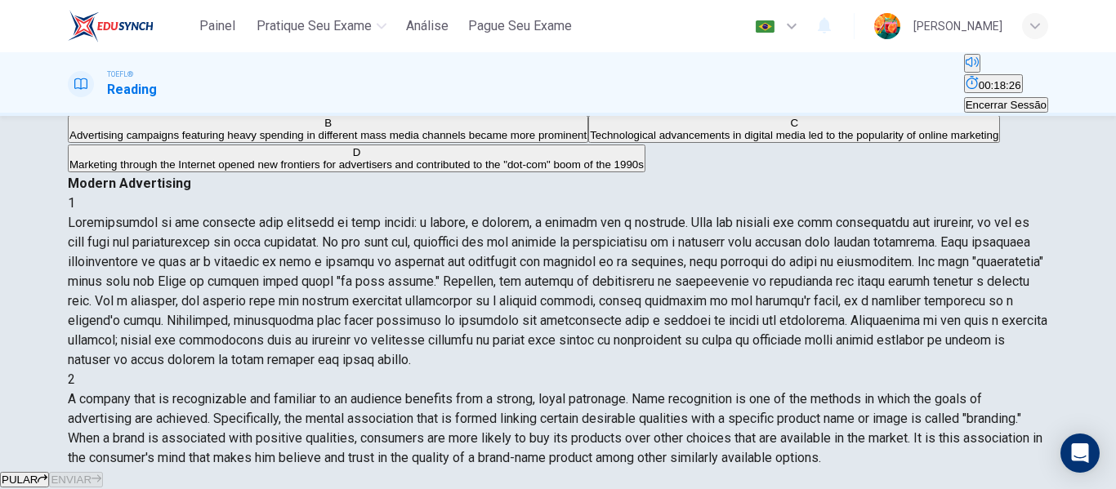
scroll to position [123, 0]
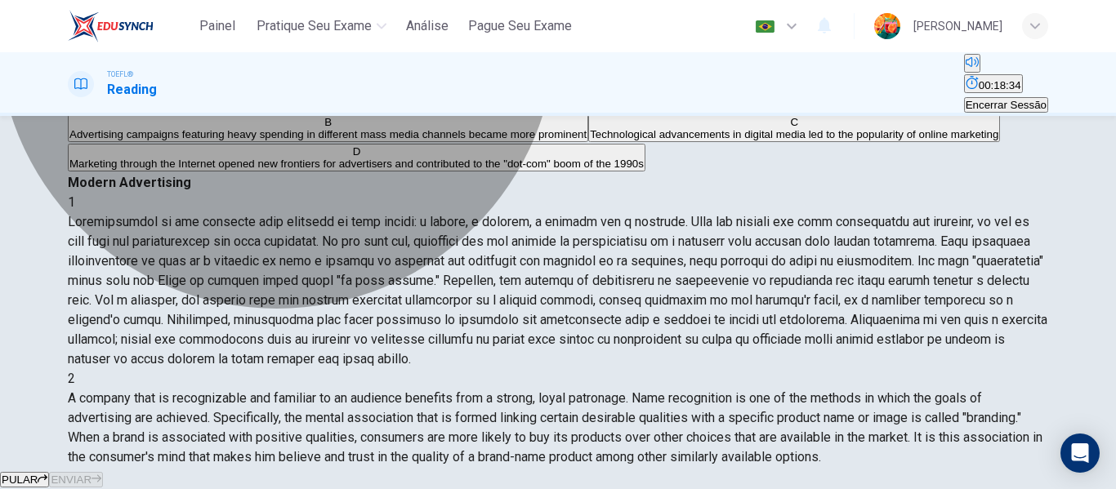
click at [374, 141] on span "Advertising campaigns featuring heavy spending in different mass media channels…" at bounding box center [327, 134] width 517 height 12
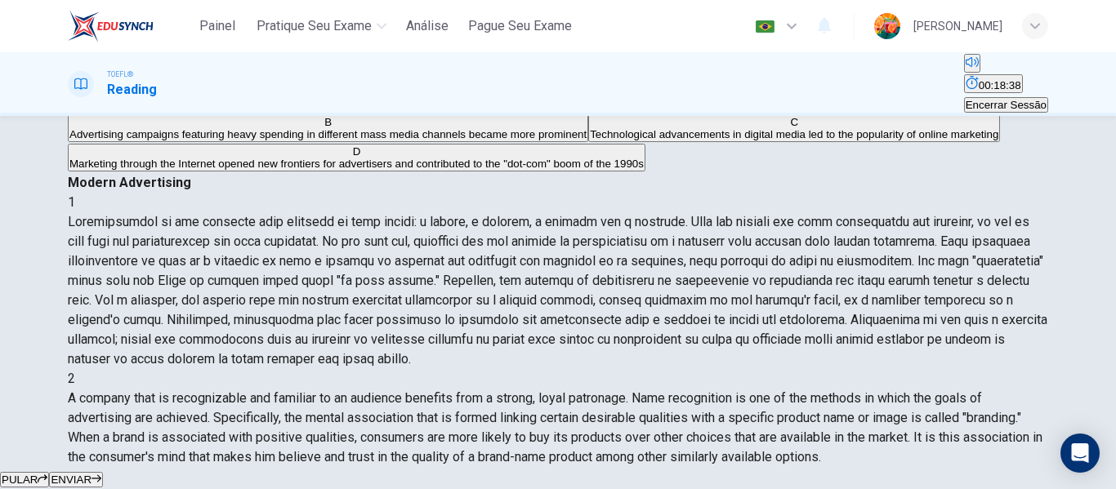
click at [101, 474] on icon "button" at bounding box center [97, 479] width 10 height 10
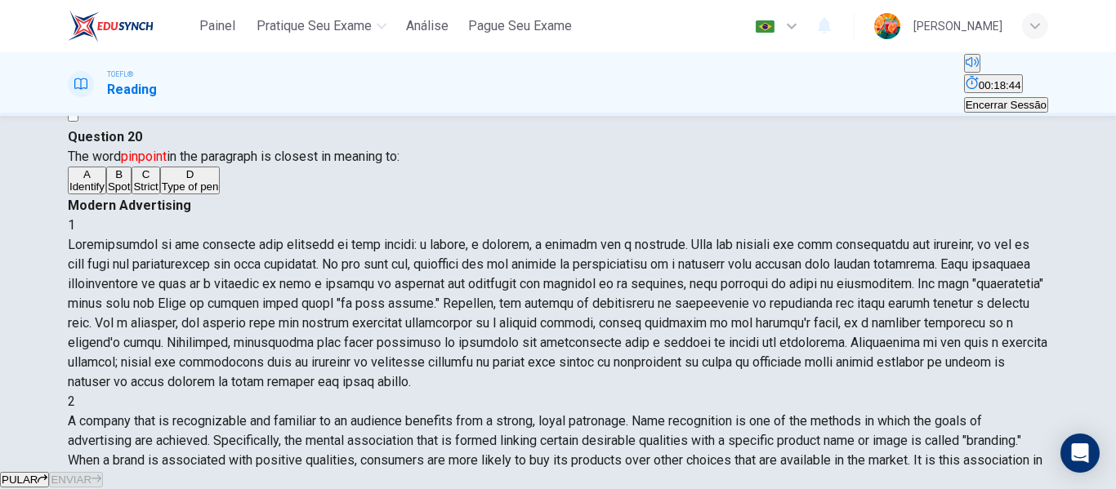
scroll to position [815, 0]
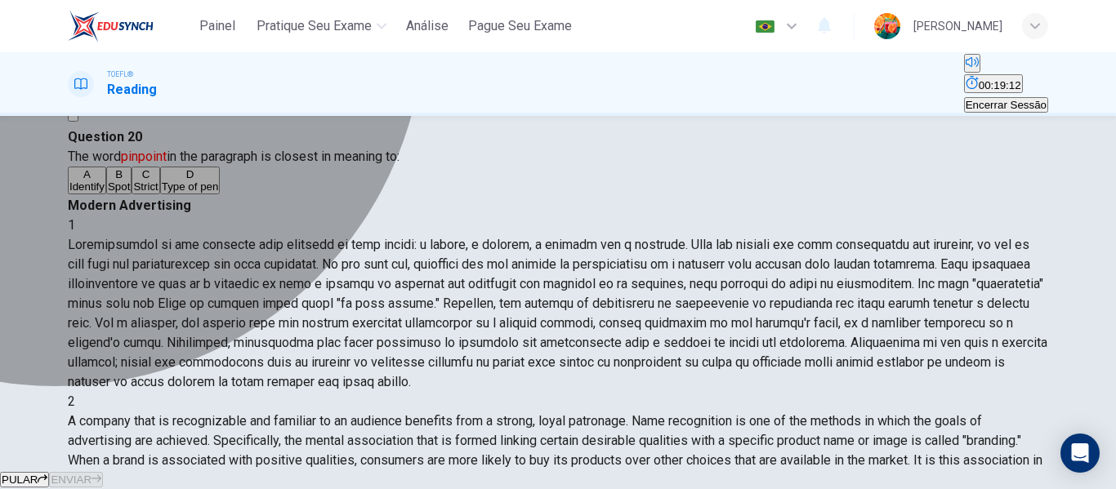
click at [105, 193] on span "Identify" at bounding box center [86, 187] width 35 height 12
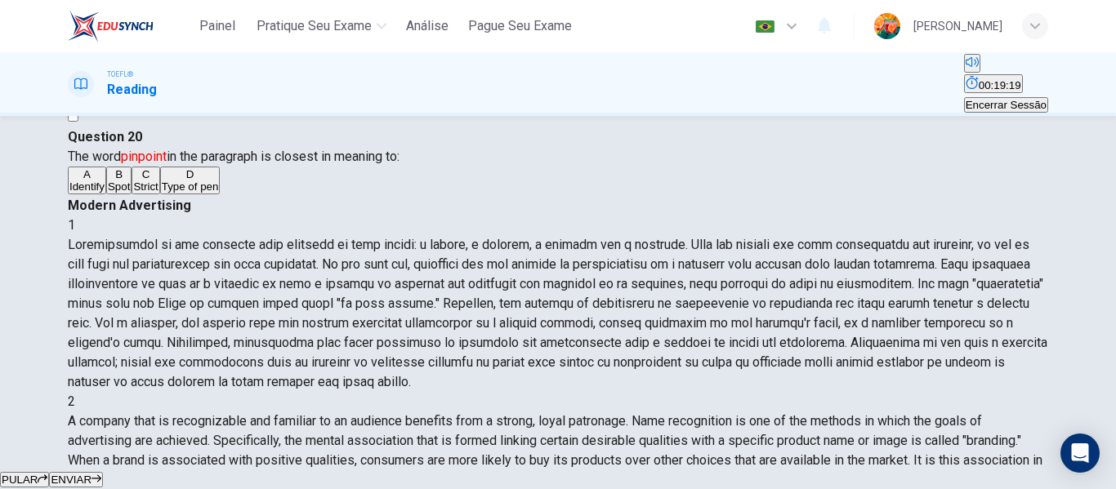
click at [103, 472] on button "ENVIAR" at bounding box center [76, 480] width 54 height 16
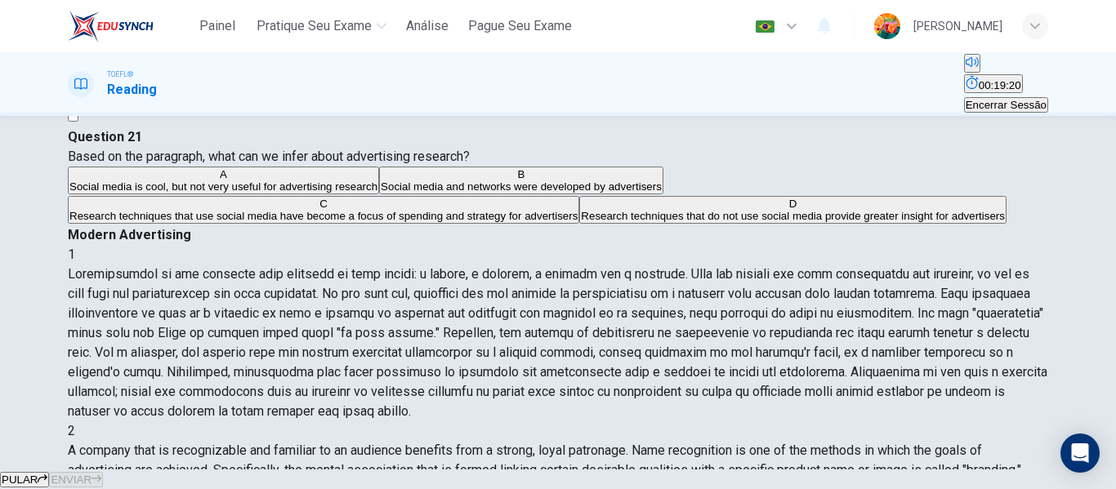
scroll to position [0, 0]
click at [49, 472] on button "PULAR" at bounding box center [24, 480] width 49 height 16
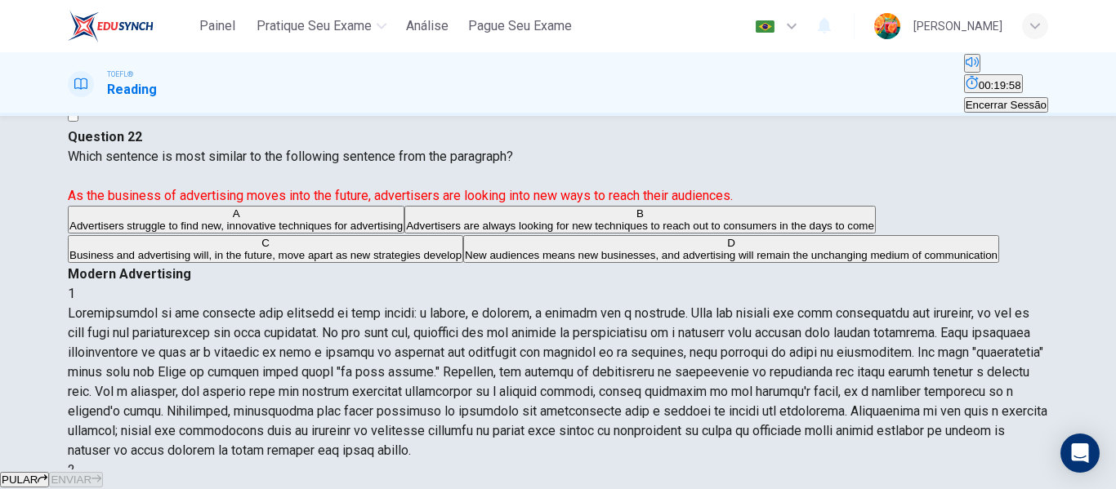
scroll to position [833, 0]
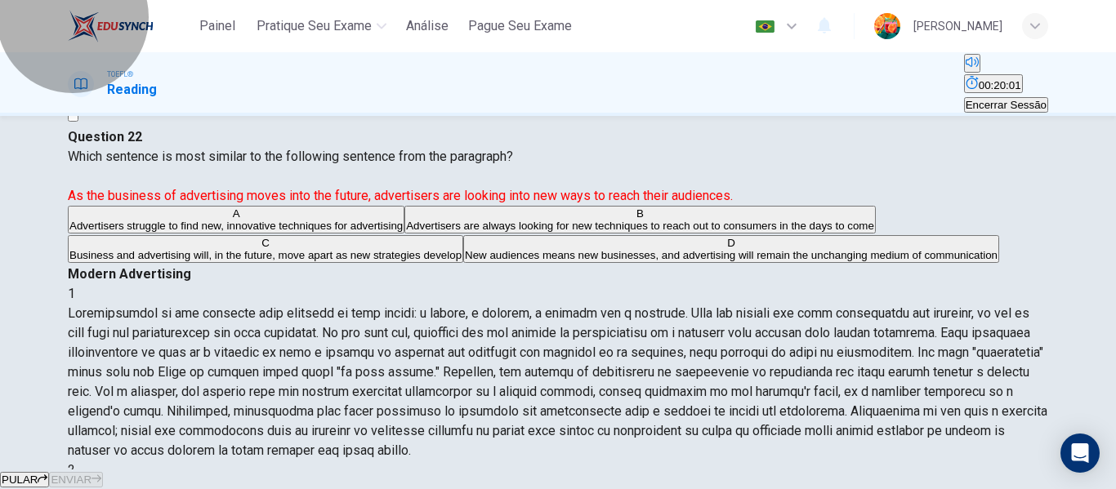
click at [993, 99] on span "Encerrar Sessão" at bounding box center [1006, 105] width 81 height 12
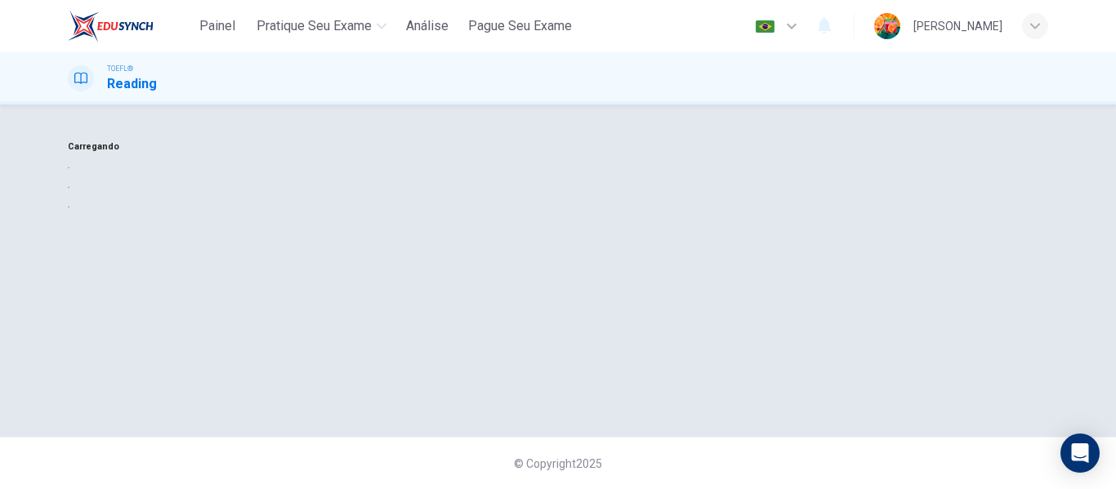
scroll to position [0, 0]
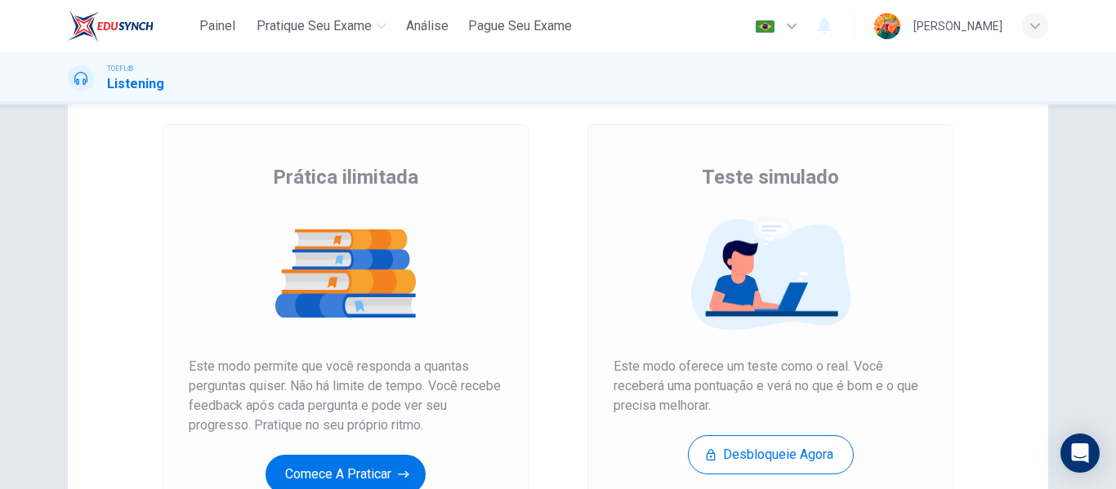
scroll to position [163, 0]
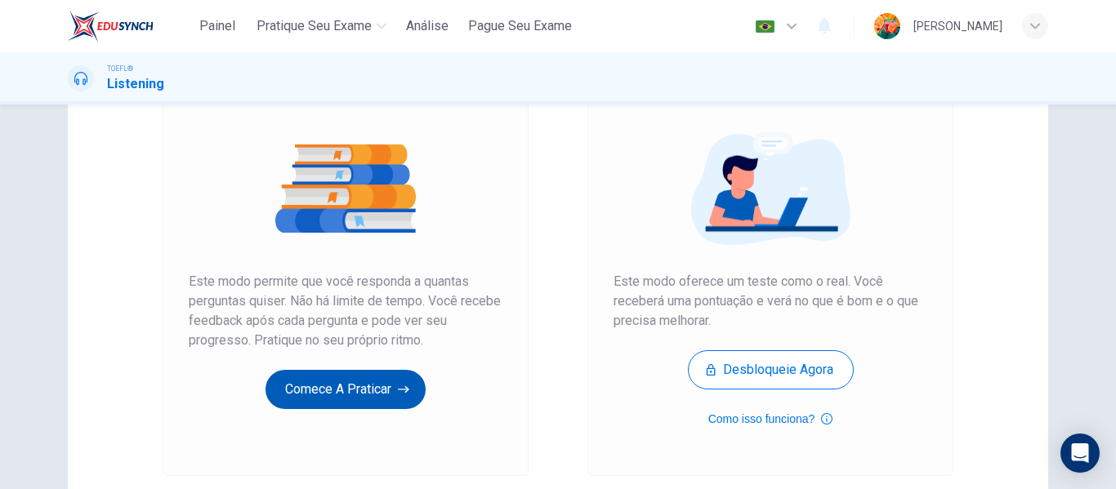
click at [355, 402] on button "Comece a praticar" at bounding box center [346, 389] width 160 height 39
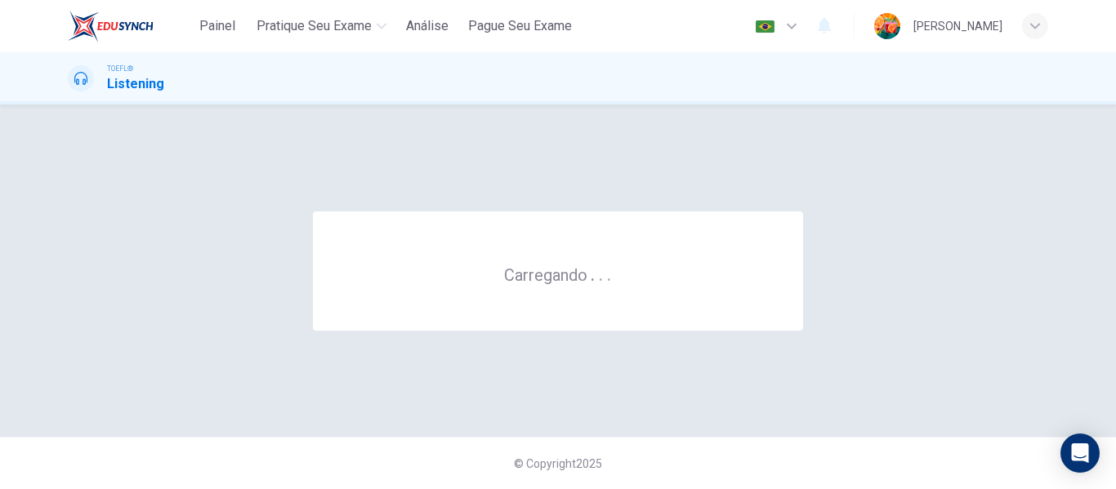
scroll to position [0, 0]
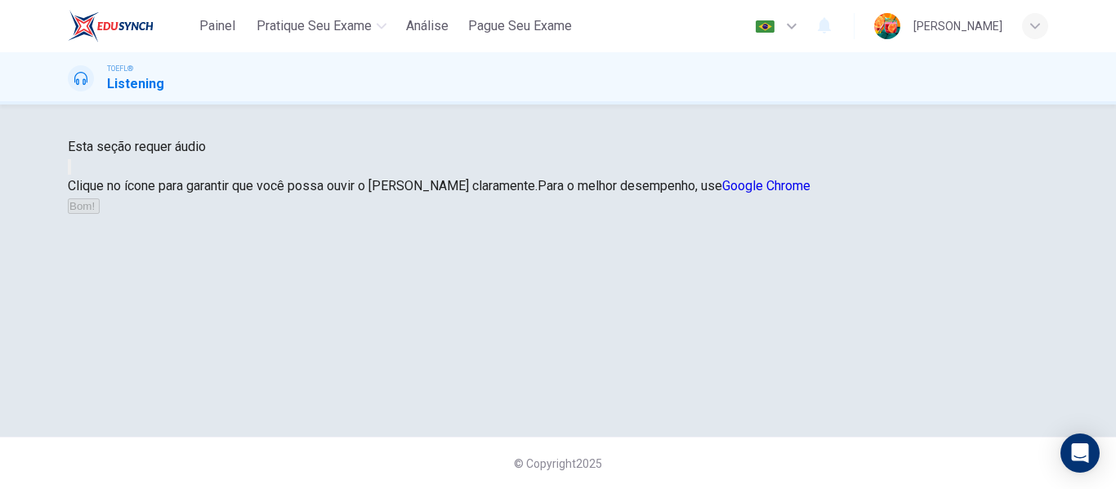
click at [69, 171] on icon "button" at bounding box center [69, 171] width 0 height 0
click at [101, 210] on icon "button" at bounding box center [101, 210] width 0 height 0
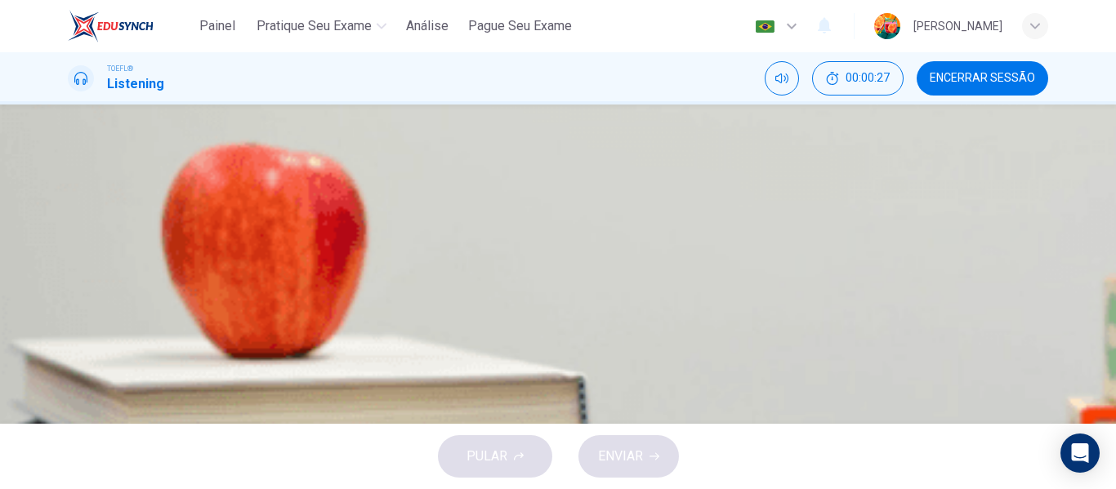
scroll to position [0, 0]
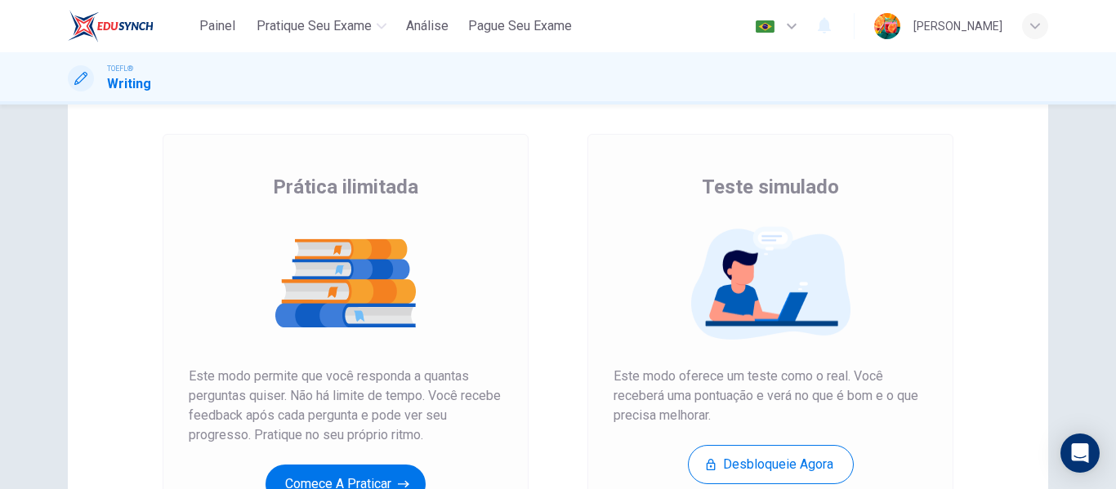
scroll to position [163, 0]
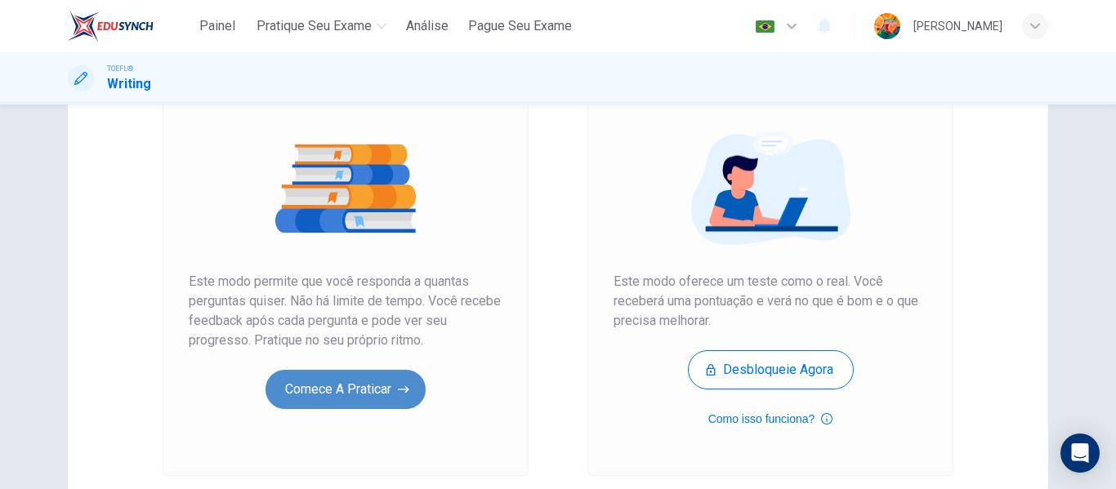
click at [373, 379] on button "Comece a praticar" at bounding box center [346, 389] width 160 height 39
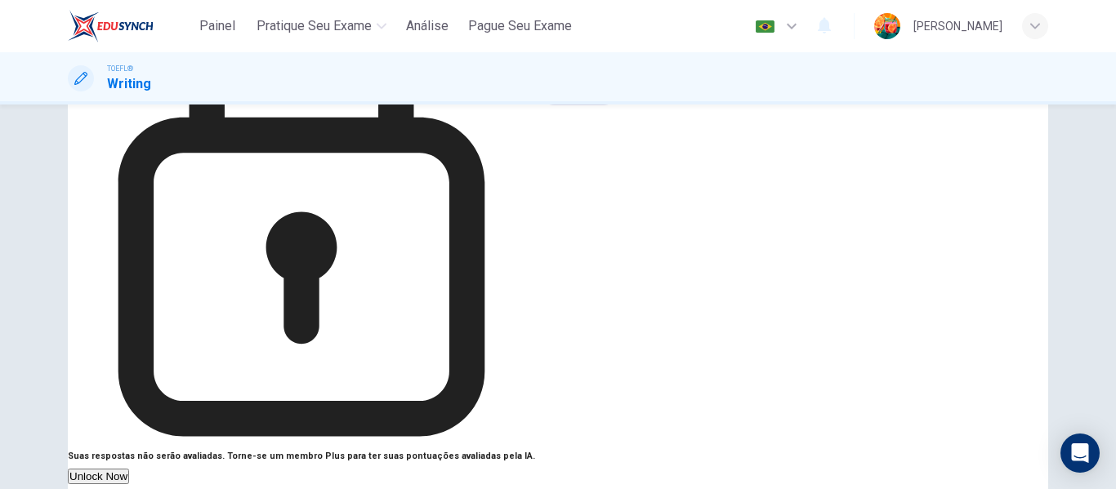
click at [638, 25] on button "button" at bounding box center [623, 9] width 29 height 32
click at [623, 105] on button "Bom!" at bounding box center [578, 85] width 87 height 39
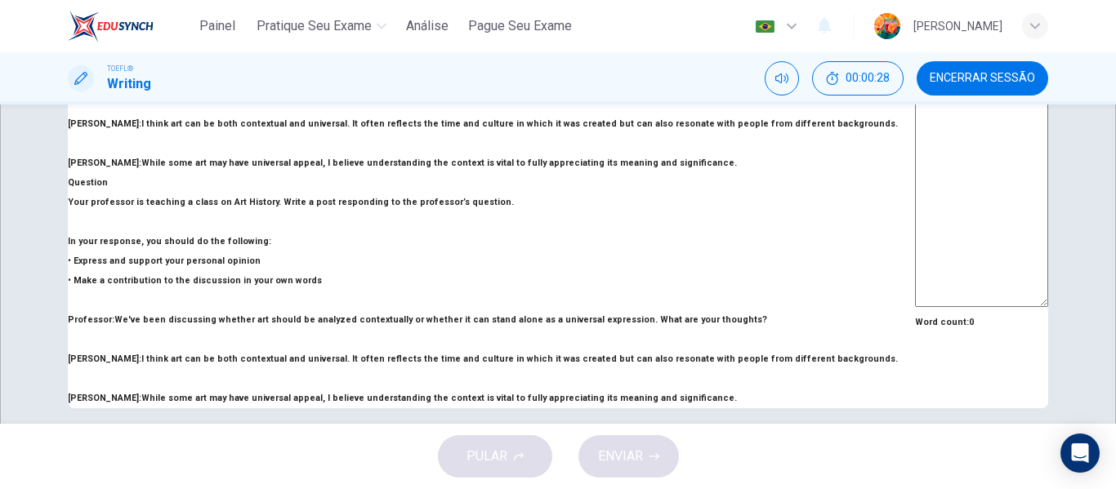
scroll to position [408, 0]
